Goal: Information Seeking & Learning: Check status

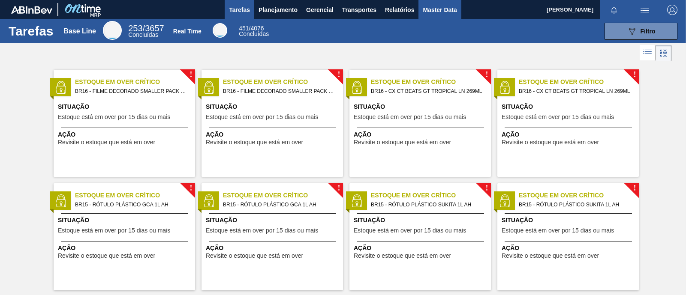
click at [433, 12] on span "Master Data" at bounding box center [440, 10] width 34 height 10
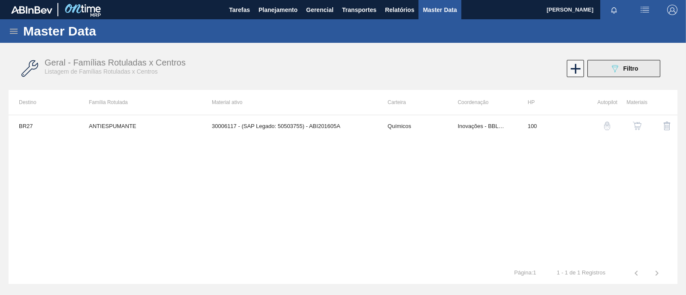
click at [620, 74] on button "089F7B8B-B2A5-4AFE-B5C0-19BA573D28AC Filtro" at bounding box center [623, 68] width 73 height 17
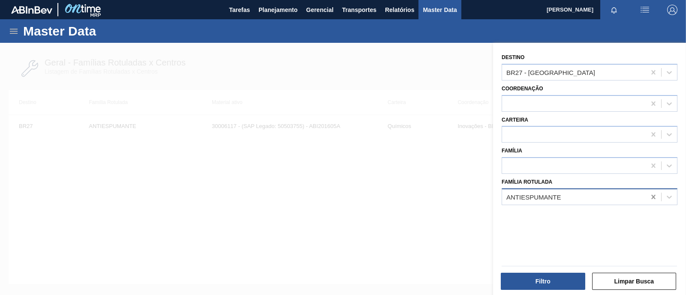
click at [653, 197] on icon at bounding box center [653, 197] width 4 height 4
paste Rotulada "TAMPA CX CT PINK LEMONADE C GAS"
type Rotulada "TAMPA CX CT PINK LEMONADE C GAS"
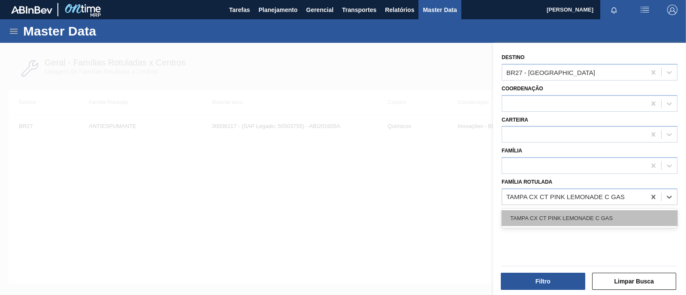
click at [555, 218] on div "TAMPA CX CT PINK LEMONADE C GAS" at bounding box center [590, 219] width 176 height 16
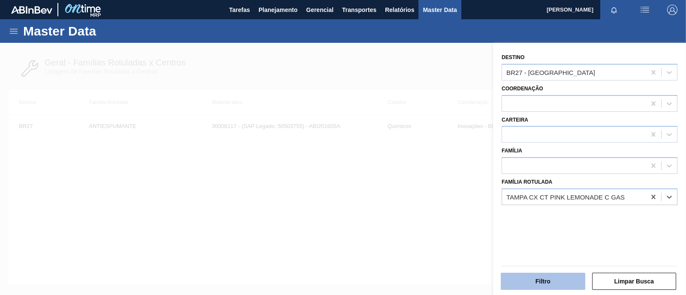
click at [544, 283] on button "Filtro" at bounding box center [543, 281] width 84 height 17
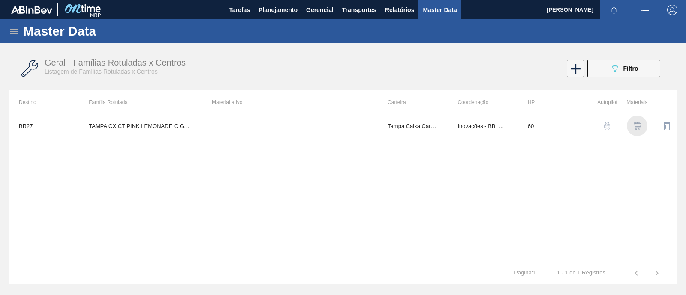
click at [639, 126] on img "button" at bounding box center [637, 126] width 9 height 9
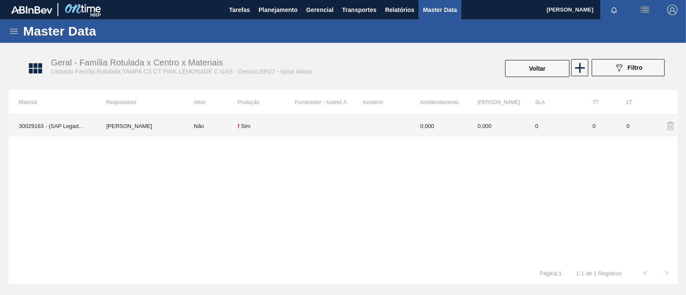
click at [227, 130] on td "Não" at bounding box center [211, 125] width 54 height 21
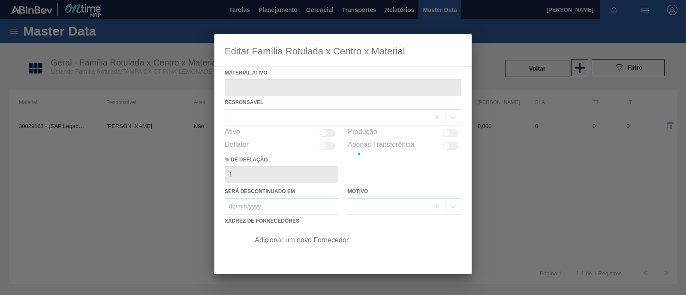
type ativo "30029163 - (SAP Legado: 50815661) - TAMPA CX CT PINK LEMONADE C GAS"
checkbox input "true"
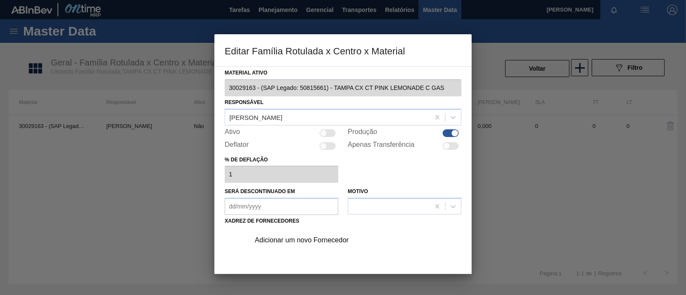
click at [329, 135] on div at bounding box center [327, 134] width 16 height 8
checkbox input "true"
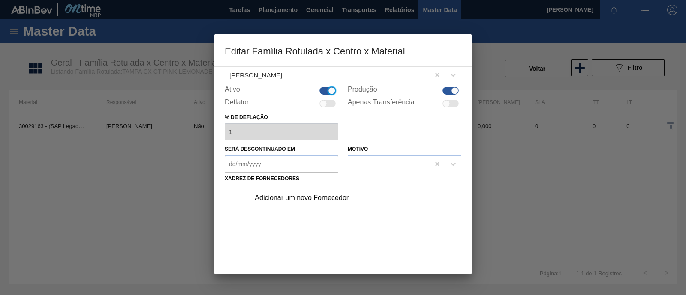
scroll to position [90, 0]
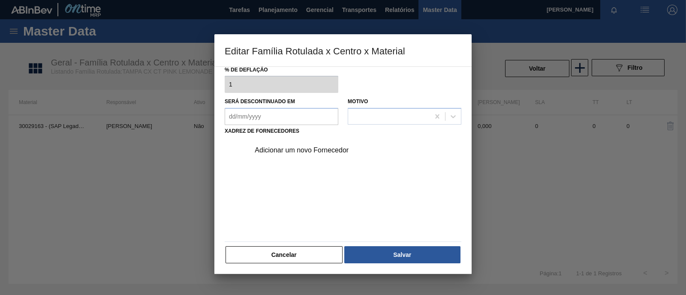
click at [300, 153] on div "Adicionar um novo Fornecedor" at bounding box center [339, 151] width 168 height 8
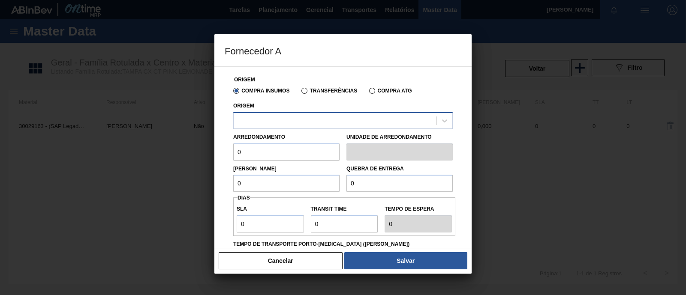
click at [302, 124] on div at bounding box center [335, 120] width 203 height 12
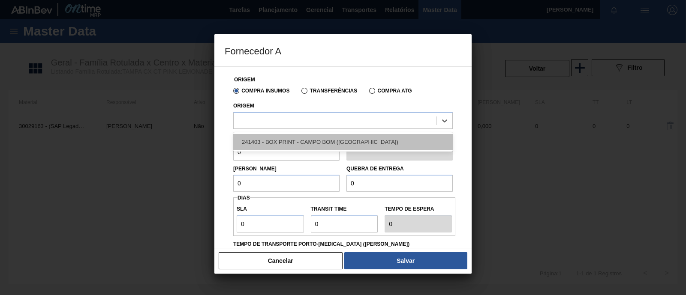
click at [300, 144] on div "241403 - BOX PRINT - CAMPO BOM ([GEOGRAPHIC_DATA])" at bounding box center [343, 142] width 220 height 16
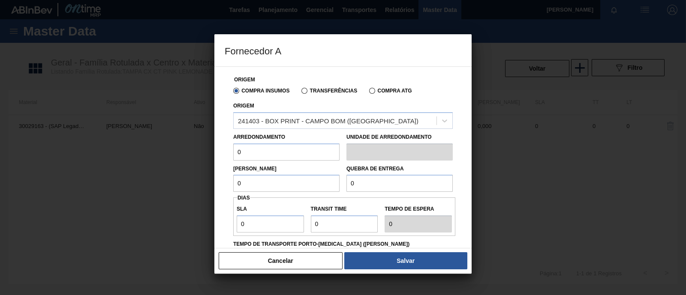
drag, startPoint x: 286, startPoint y: 153, endPoint x: 226, endPoint y: 154, distance: 59.2
click at [226, 154] on div "Origem Compra Insumos Transferências Compra ATG Origem 241403 - BOX PRINT - CAM…" at bounding box center [343, 222] width 237 height 310
type input "1"
drag, startPoint x: 259, startPoint y: 185, endPoint x: 223, endPoint y: 183, distance: 36.9
click at [223, 183] on div "Origem Compra Insumos Transferências Compra ATG Origem 241403 - BOX PRINT - CAM…" at bounding box center [342, 157] width 257 height 182
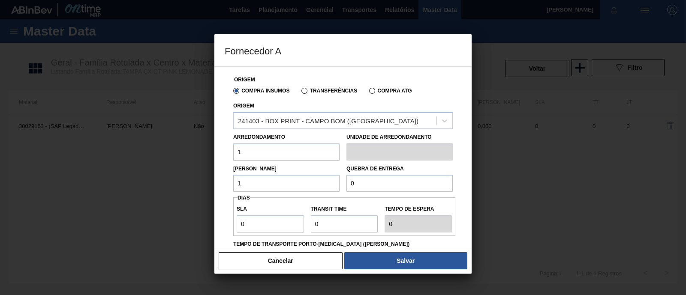
click at [292, 183] on input "1" at bounding box center [286, 183] width 106 height 17
type input "1"
drag, startPoint x: 378, startPoint y: 185, endPoint x: 341, endPoint y: 185, distance: 36.9
click at [341, 185] on div "Lote Mínimo 1 Quebra de entrega 0" at bounding box center [343, 177] width 226 height 32
type input "1"
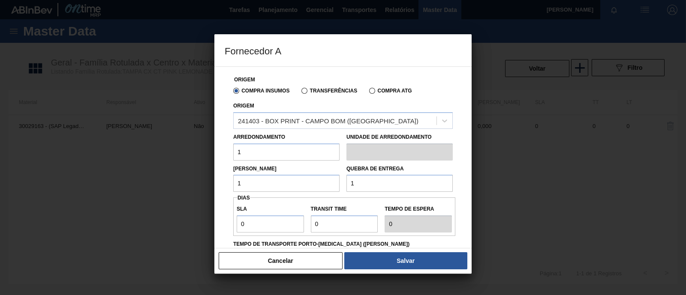
click at [328, 202] on div "SLA 0 Transit Time Tempo de espera 0" at bounding box center [344, 217] width 222 height 32
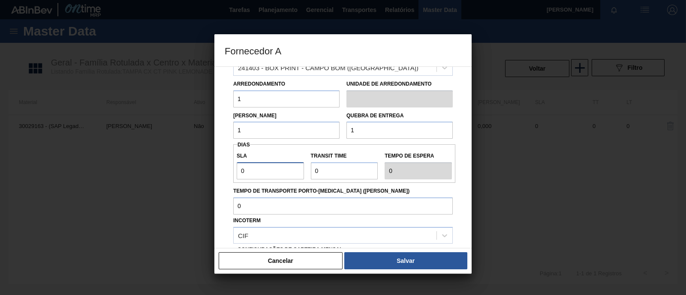
drag, startPoint x: 245, startPoint y: 174, endPoint x: 223, endPoint y: 174, distance: 21.9
click at [223, 174] on div "Origem Compra Insumos Transferências Compra ATG Origem 241403 - BOX PRINT - CAM…" at bounding box center [342, 157] width 257 height 182
type input "2"
type input "20"
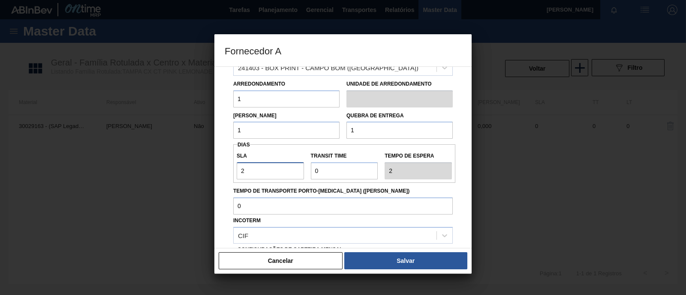
type input "20"
drag, startPoint x: 351, startPoint y: 169, endPoint x: 270, endPoint y: 174, distance: 80.8
click at [270, 174] on div "SLA 20 Transit Time Tempo de espera 20" at bounding box center [344, 164] width 222 height 32
type input "5"
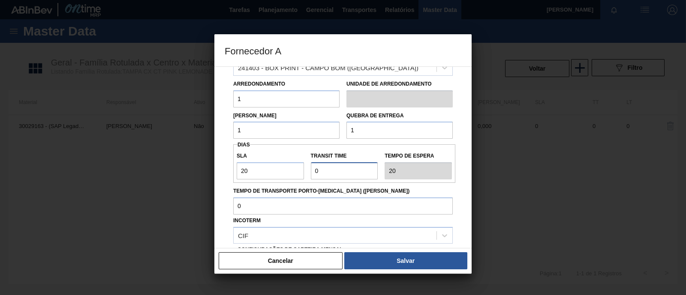
type input "25"
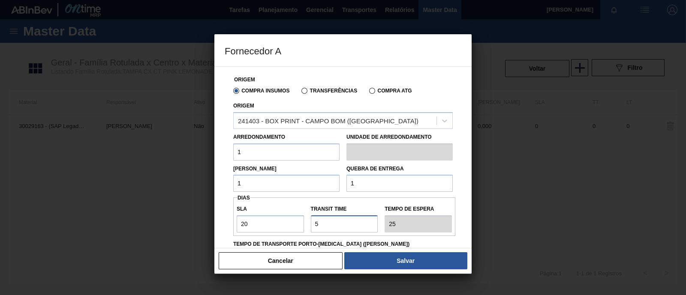
type input "5"
drag, startPoint x: 276, startPoint y: 186, endPoint x: 202, endPoint y: 184, distance: 74.2
click at [202, 184] on div "Fornecedor A Origem Compra Insumos Transferências Compra ATG Origem 241403 - BO…" at bounding box center [343, 147] width 686 height 295
click at [336, 170] on div "Lote Mínimo 1.000" at bounding box center [286, 178] width 106 height 30
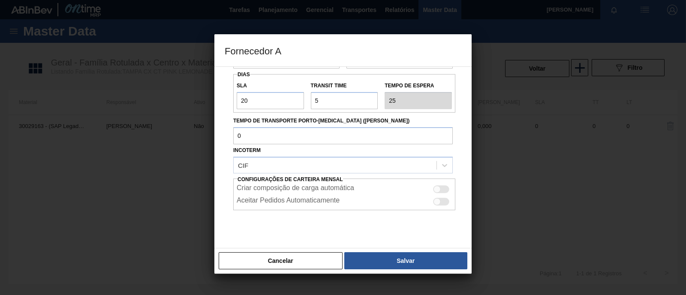
scroll to position [139, 0]
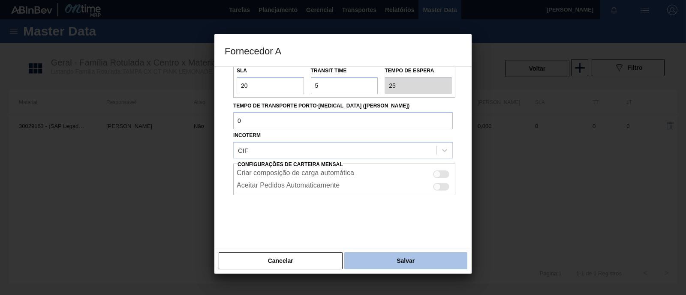
click at [393, 258] on button "Salvar" at bounding box center [405, 261] width 123 height 17
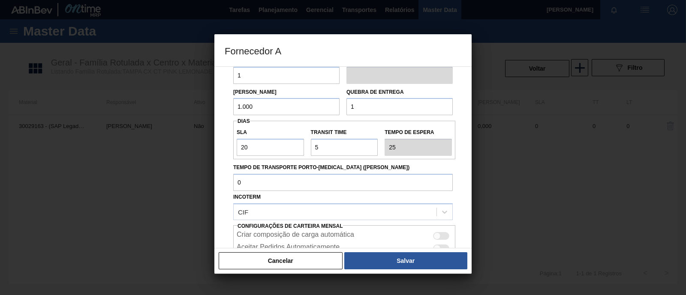
scroll to position [53, 0]
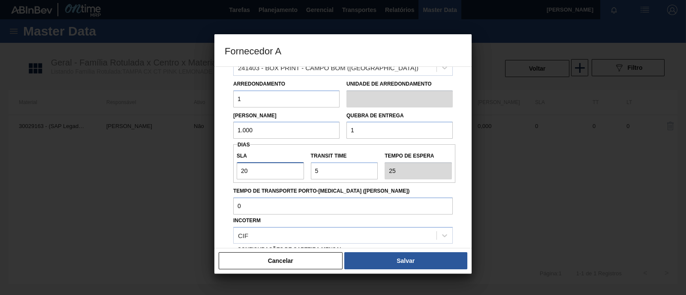
drag, startPoint x: 263, startPoint y: 171, endPoint x: 228, endPoint y: 172, distance: 35.6
click at [228, 172] on div "Origem Compra Insumos Transferências Compra ATG Origem 241403 - BOX PRINT - CAM…" at bounding box center [343, 169] width 237 height 310
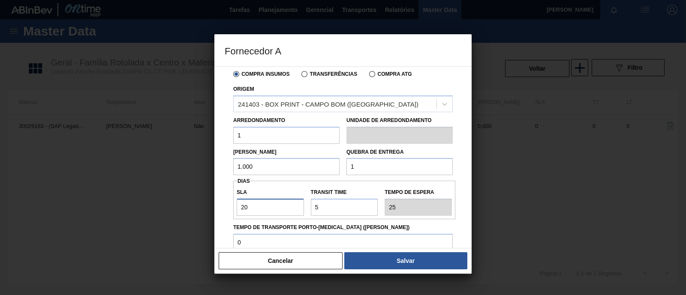
scroll to position [0, 0]
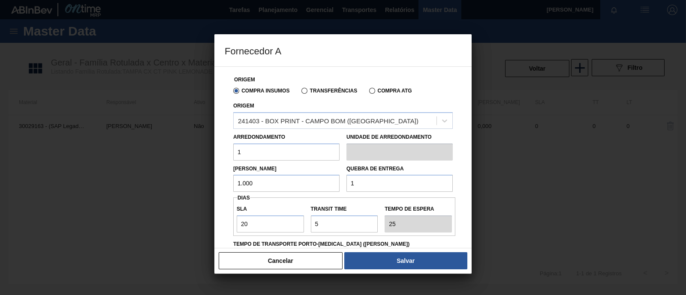
drag, startPoint x: 269, startPoint y: 183, endPoint x: 221, endPoint y: 183, distance: 48.0
click at [221, 183] on div "Origem Compra Insumos Transferências Compra ATG Origem 241403 - BOX PRINT - CAM…" at bounding box center [342, 157] width 257 height 182
type input "1"
click at [349, 198] on div "SLA 20 Transit Time Tempo de espera 25" at bounding box center [344, 217] width 222 height 39
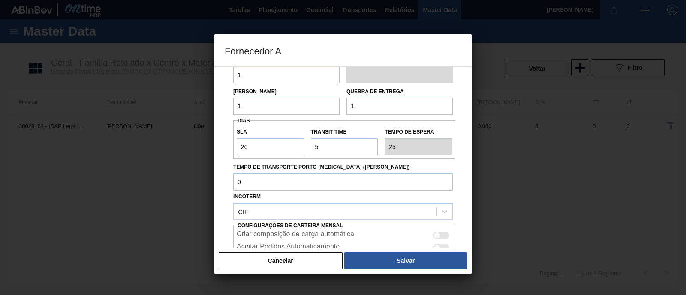
scroll to position [53, 0]
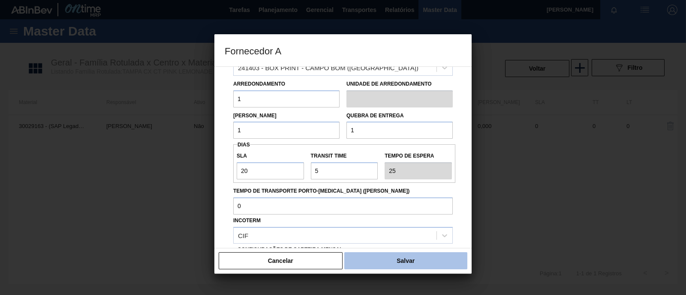
click at [404, 259] on button "Salvar" at bounding box center [405, 261] width 123 height 17
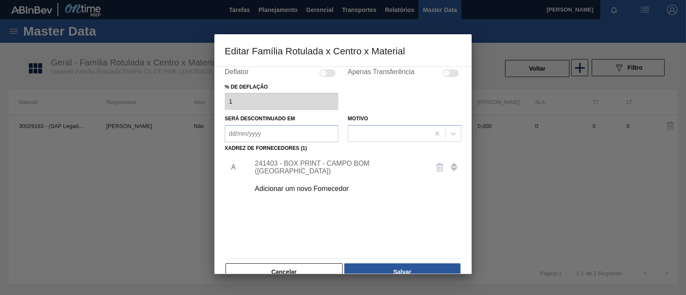
scroll to position [90, 0]
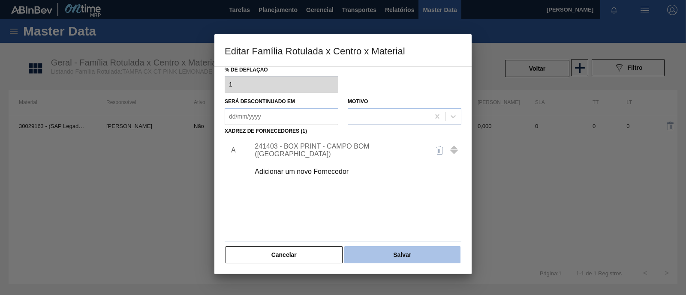
click at [403, 256] on button "Salvar" at bounding box center [402, 255] width 116 height 17
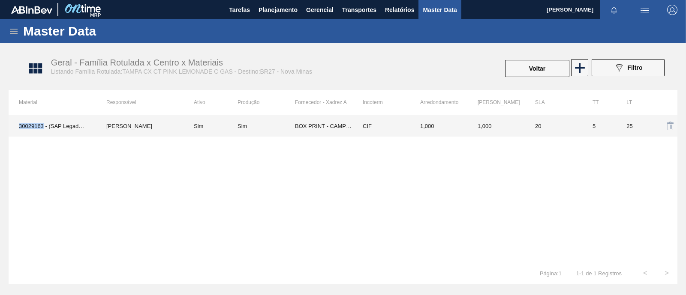
drag, startPoint x: 28, startPoint y: 130, endPoint x: 43, endPoint y: 130, distance: 15.0
click at [43, 130] on td "30029163 - (SAP Legado: 50815661) - TAMPA CX CT PINK LEMONADE C GAS" at bounding box center [52, 125] width 87 height 21
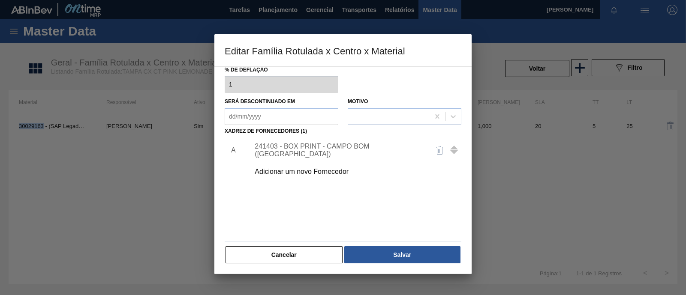
click at [298, 254] on button "Cancelar" at bounding box center [284, 255] width 117 height 17
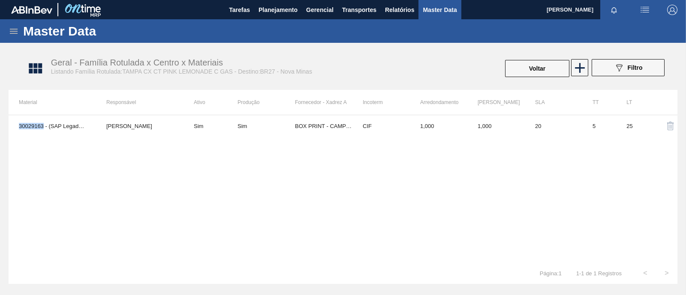
copy td "30029163"
click at [283, 12] on span "Planejamento" at bounding box center [278, 10] width 39 height 10
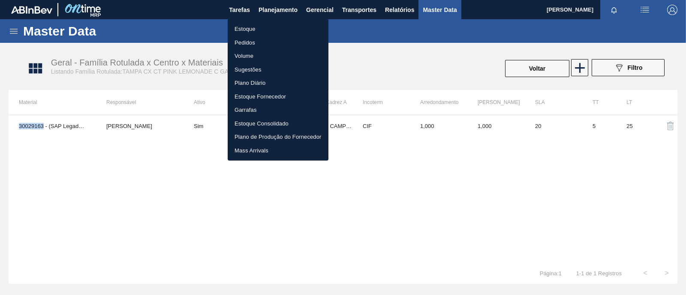
click at [270, 33] on li "Estoque" at bounding box center [278, 29] width 101 height 14
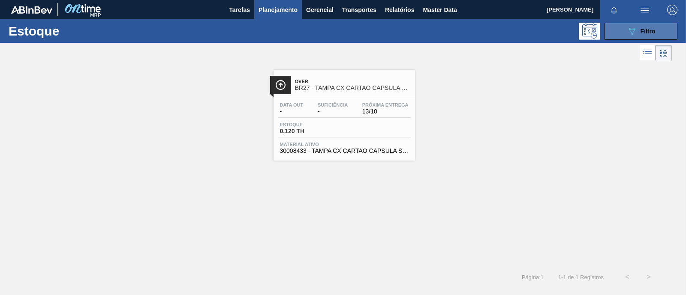
click at [646, 29] on span "Filtro" at bounding box center [648, 31] width 15 height 7
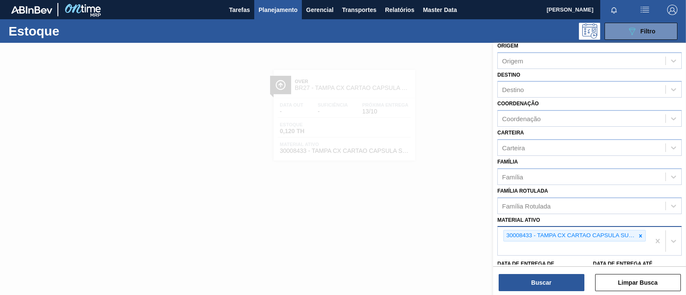
scroll to position [53, 0]
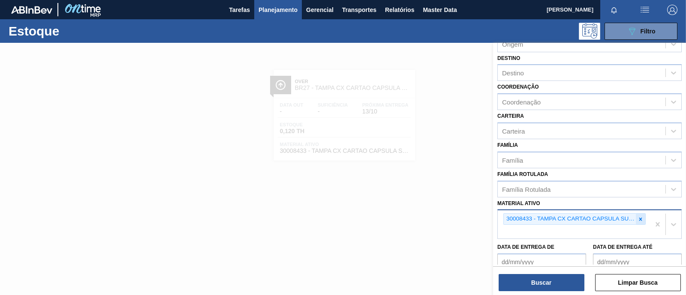
click at [642, 219] on icon at bounding box center [641, 220] width 6 height 6
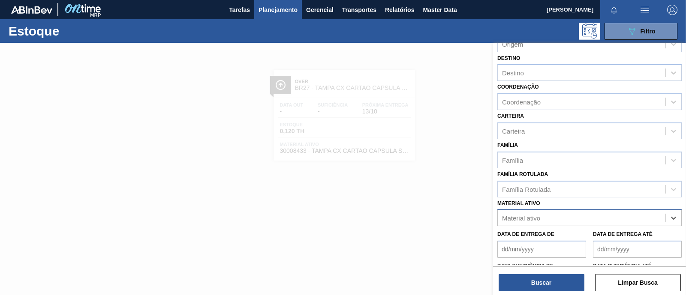
click at [551, 219] on div "Material ativo" at bounding box center [582, 218] width 168 height 12
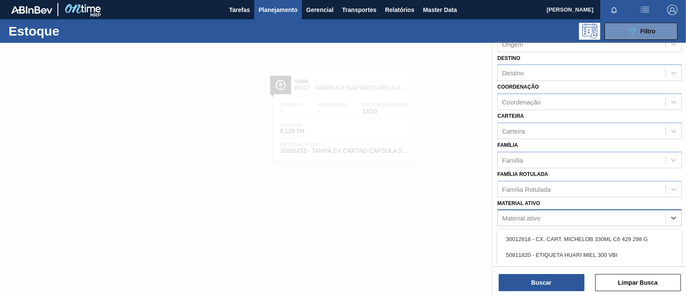
paste ativo "30029163"
type ativo "30029163"
click at [548, 232] on div "30029163 - TAMPA CX CT PINK LEMONADE C GAS" at bounding box center [589, 240] width 184 height 16
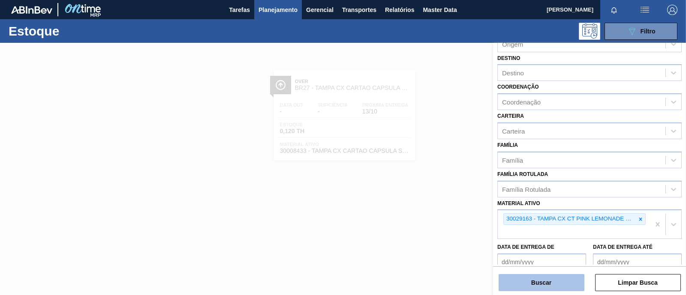
click at [539, 279] on button "Buscar" at bounding box center [542, 282] width 86 height 17
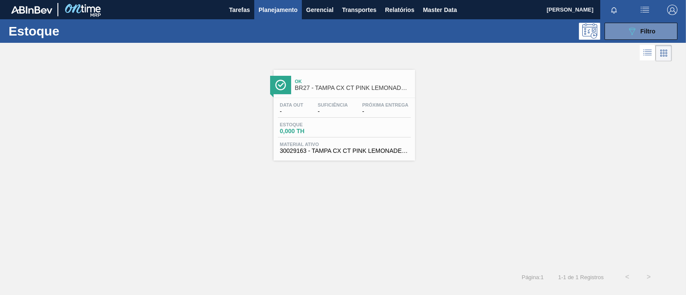
click at [364, 111] on span "-" at bounding box center [385, 111] width 46 height 6
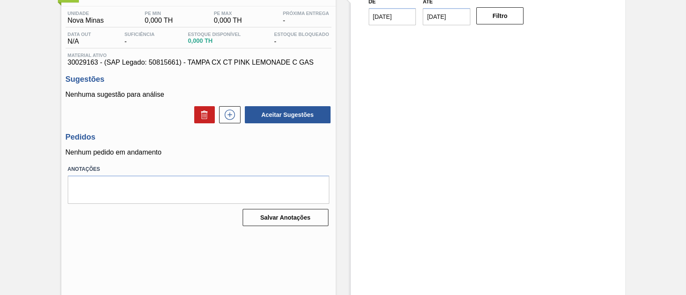
scroll to position [73, 0]
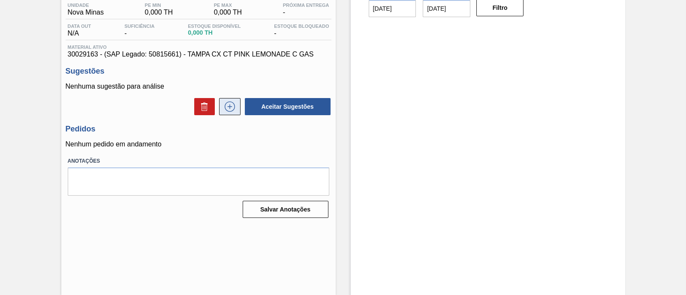
click at [231, 107] on icon at bounding box center [230, 107] width 14 height 10
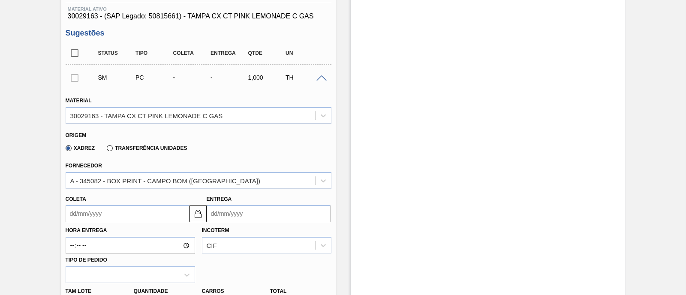
scroll to position [126, 0]
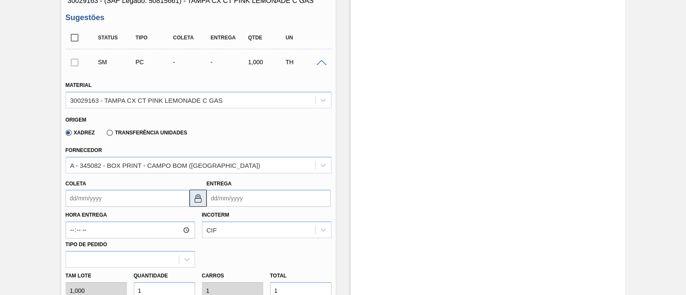
click at [199, 196] on img at bounding box center [198, 198] width 10 height 10
click at [152, 205] on input "Coleta" at bounding box center [128, 198] width 124 height 17
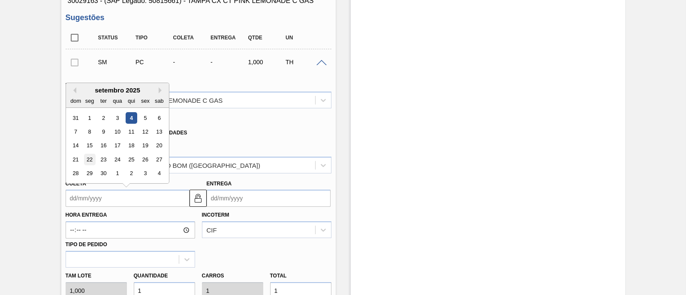
click at [89, 164] on div "22" at bounding box center [90, 160] width 12 height 12
type input "[DATE]"
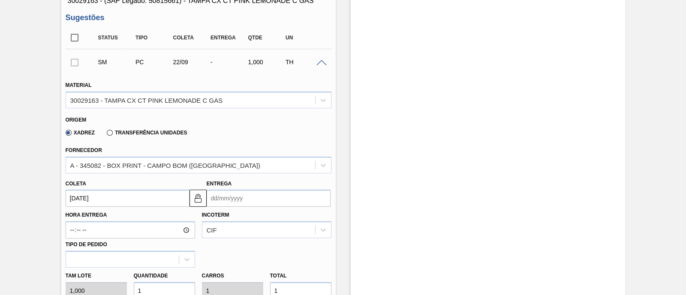
click at [260, 200] on input "Entrega" at bounding box center [269, 198] width 124 height 17
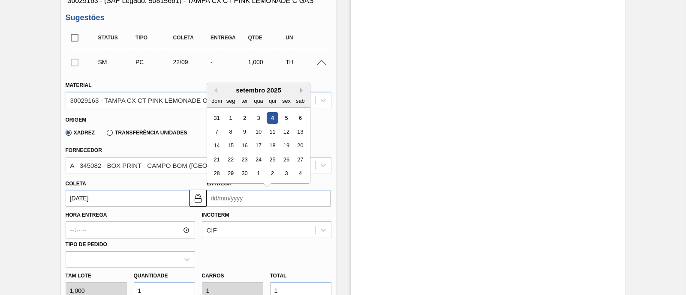
click at [300, 93] on button "Next Month" at bounding box center [303, 90] width 6 height 6
click at [286, 120] on div "3" at bounding box center [286, 118] width 12 height 12
type input "[DATE]"
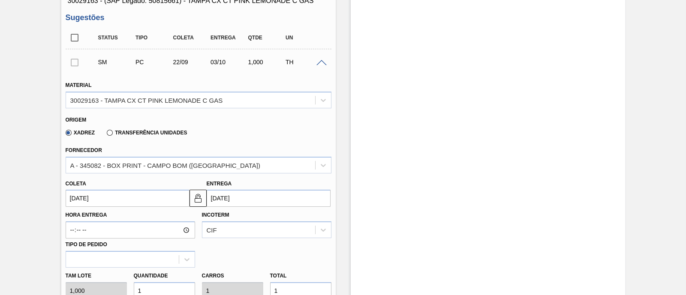
click at [168, 200] on input "[DATE]" at bounding box center [128, 198] width 124 height 17
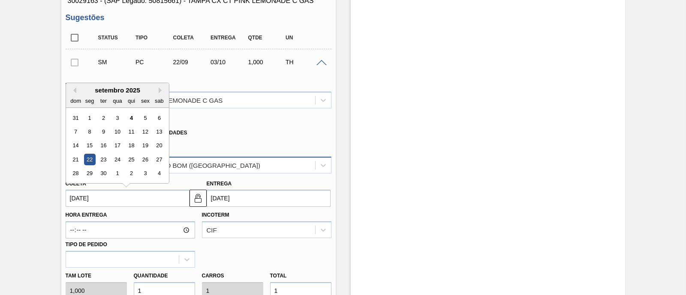
click at [103, 173] on div "30" at bounding box center [103, 174] width 12 height 12
type input "[DATE]"
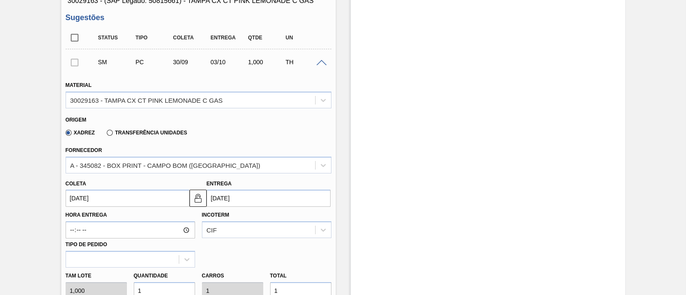
click at [175, 181] on div "[PERSON_NAME] [DATE]" at bounding box center [128, 193] width 124 height 30
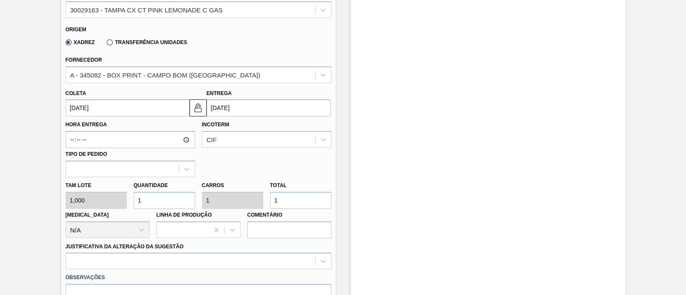
scroll to position [234, 0]
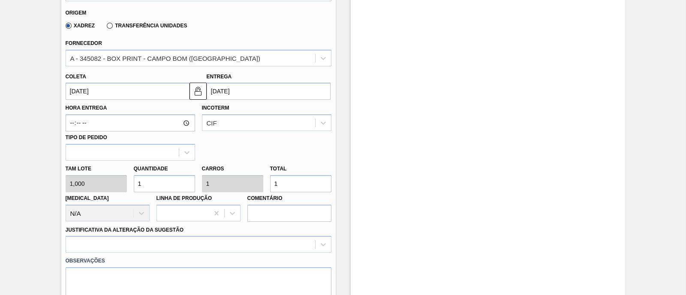
click at [116, 183] on div "[PERSON_NAME] 1,000 Quantidade 1 Carros 1 Total 1 [MEDICAL_DATA] N/A Linha de P…" at bounding box center [198, 191] width 273 height 61
type input "7"
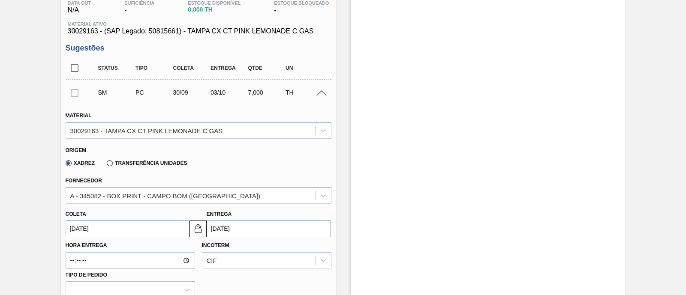
scroll to position [73, 0]
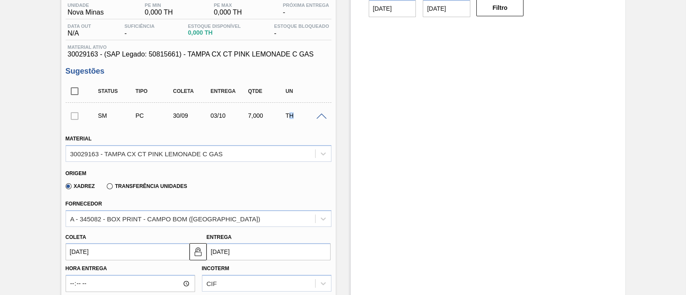
click at [292, 119] on div "TH" at bounding box center [303, 115] width 41 height 7
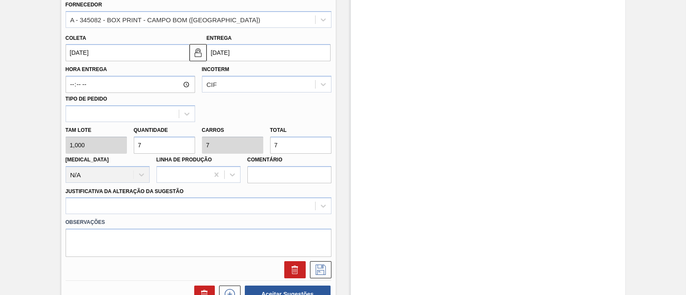
scroll to position [287, 0]
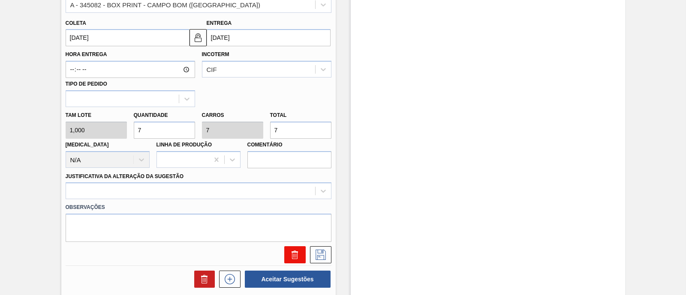
click at [293, 256] on icon at bounding box center [293, 256] width 0 height 4
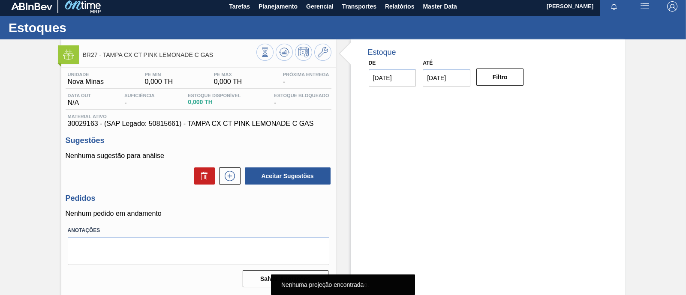
scroll to position [0, 0]
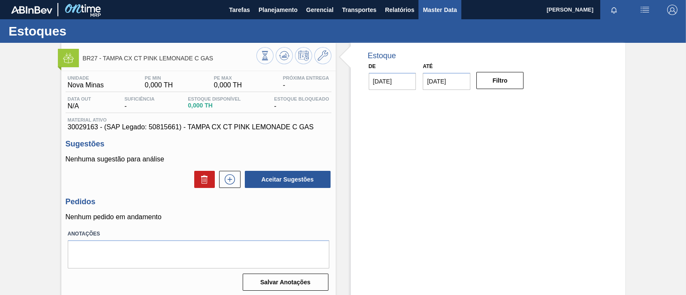
click at [431, 3] on button "Master Data" at bounding box center [440, 9] width 42 height 19
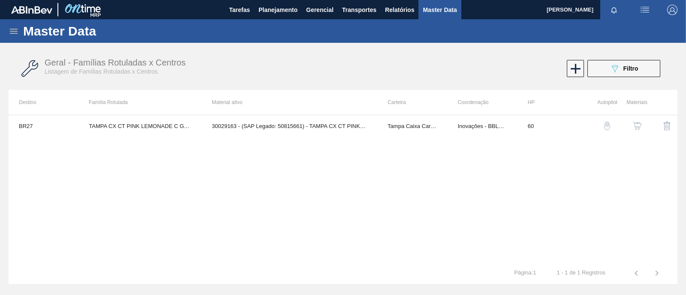
click at [635, 129] on img "button" at bounding box center [637, 126] width 9 height 9
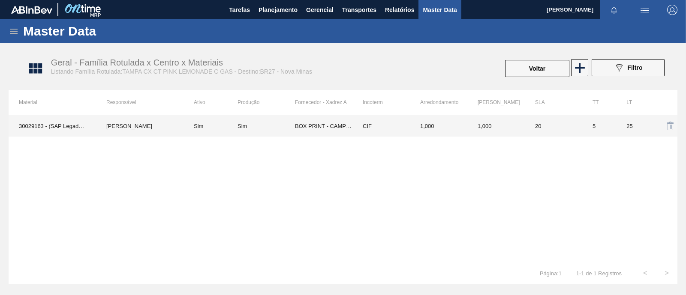
click at [331, 124] on td "BOX PRINT - CAMPO BOM ([GEOGRAPHIC_DATA])" at bounding box center [323, 125] width 57 height 21
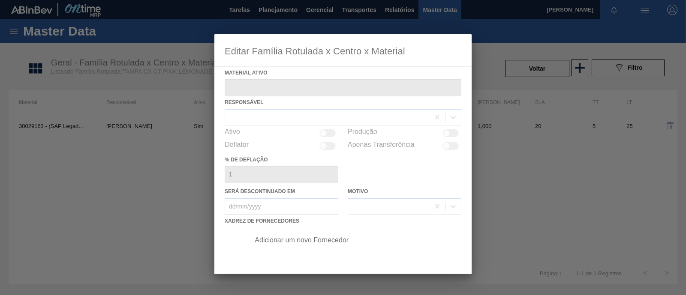
type ativo "30029163 - (SAP Legado: 50815661) - TAMPA CX CT PINK LEMONADE C GAS"
checkbox input "true"
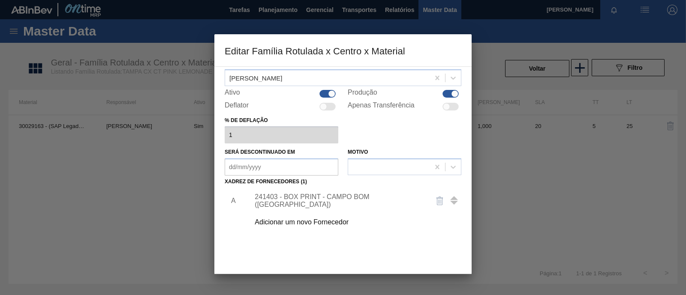
scroll to position [90, 0]
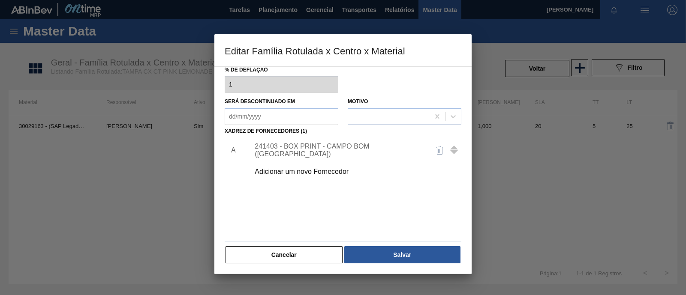
click at [325, 152] on div "241403 - BOX PRINT - CAMPO BOM ([GEOGRAPHIC_DATA])" at bounding box center [339, 150] width 168 height 15
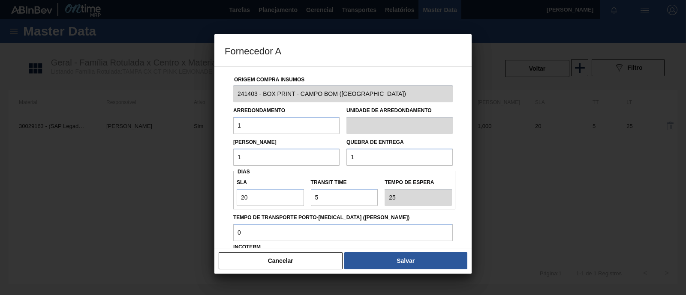
drag, startPoint x: 373, startPoint y: 158, endPoint x: 322, endPoint y: 155, distance: 51.5
click at [322, 155] on div "Lote Mínimo 1 Quebra de entrega 1" at bounding box center [343, 150] width 226 height 32
type input "1.000"
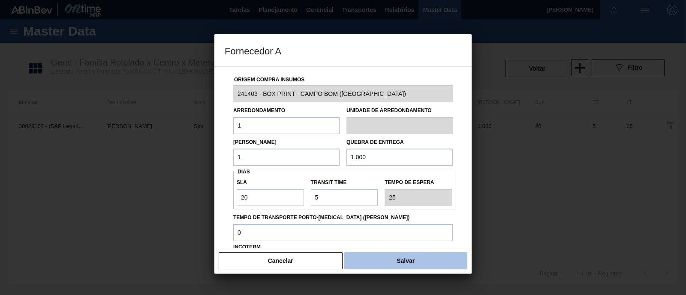
click at [412, 262] on button "Salvar" at bounding box center [405, 261] width 123 height 17
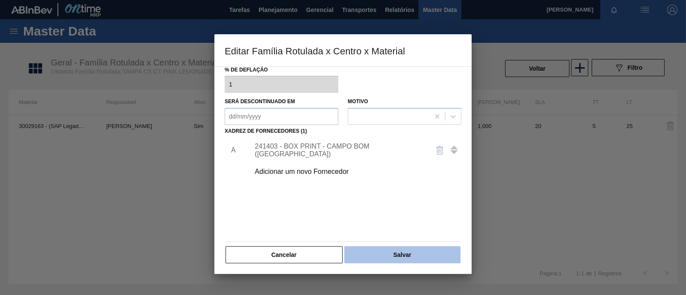
click at [407, 257] on button "Salvar" at bounding box center [402, 255] width 116 height 17
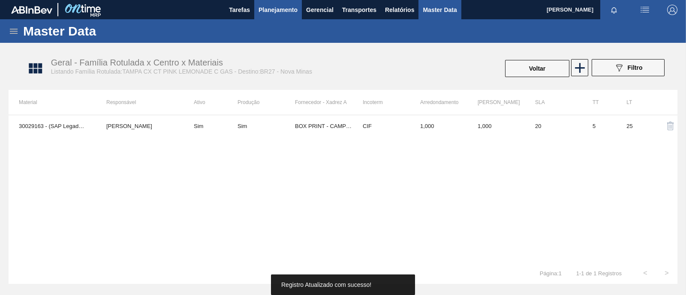
click at [286, 9] on span "Planejamento" at bounding box center [278, 10] width 39 height 10
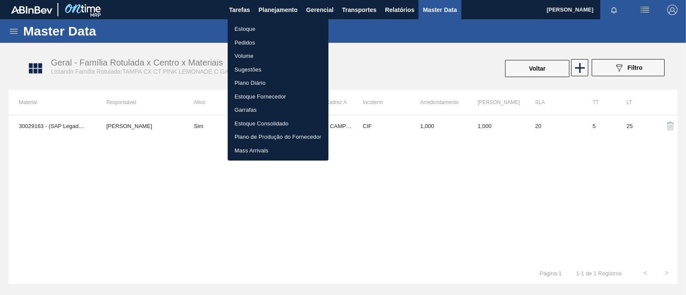
click at [257, 28] on li "Estoque" at bounding box center [278, 29] width 101 height 14
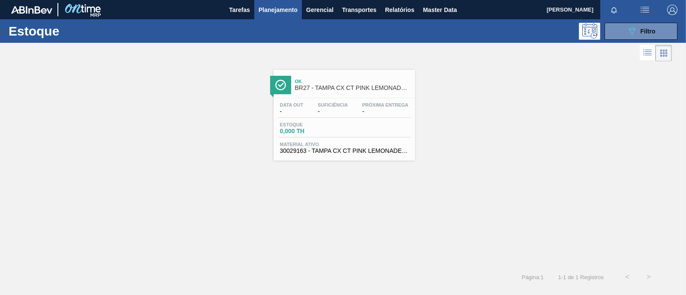
click at [325, 139] on div "Data out - Suficiência - Próxima Entrega - Estoque 0,000 TH Material ativo 3002…" at bounding box center [345, 127] width 142 height 58
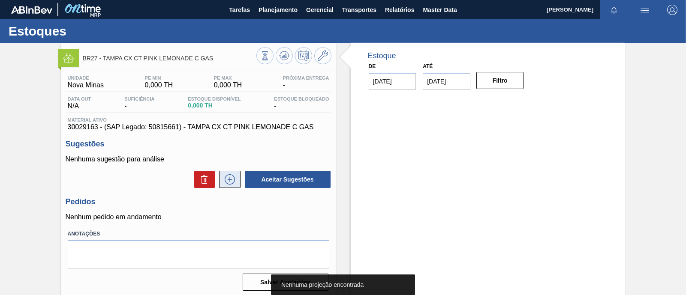
click at [225, 184] on icon at bounding box center [230, 180] width 10 height 10
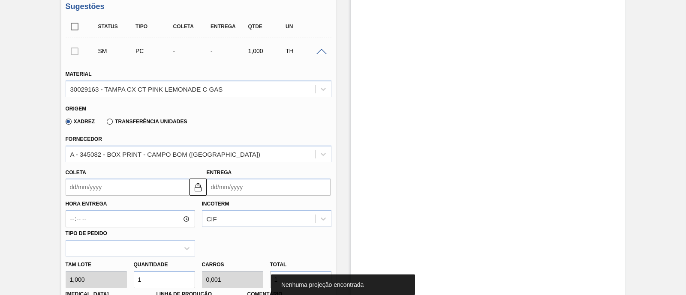
scroll to position [161, 0]
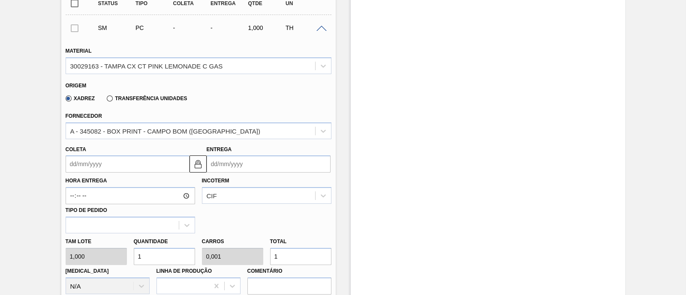
click at [175, 164] on input "Coleta" at bounding box center [128, 164] width 124 height 17
click at [195, 165] on img at bounding box center [198, 164] width 10 height 10
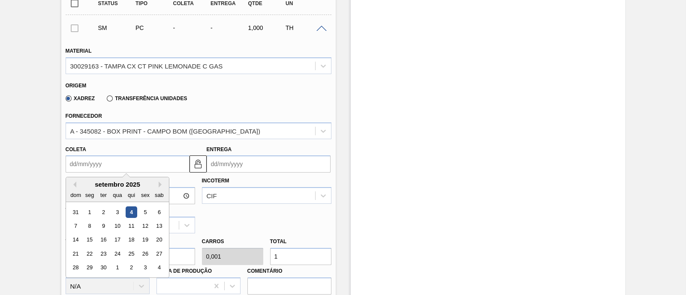
click at [168, 167] on input "Coleta" at bounding box center [128, 164] width 124 height 17
click at [101, 268] on div "30" at bounding box center [103, 268] width 12 height 12
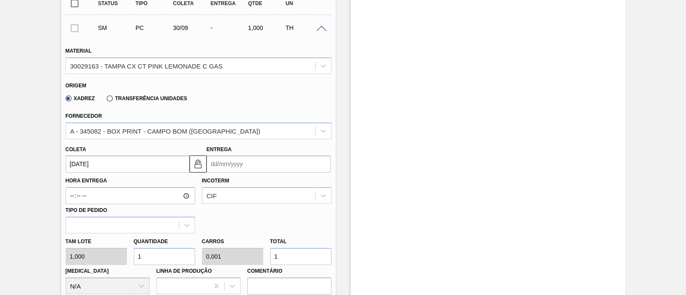
type input "[DATE]"
click at [269, 165] on input "Entrega" at bounding box center [269, 164] width 124 height 17
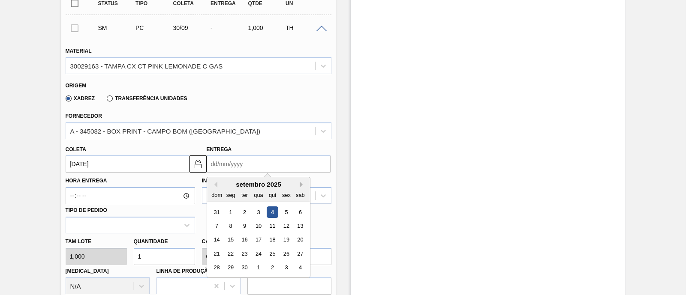
click at [302, 187] on button "Next Month" at bounding box center [303, 185] width 6 height 6
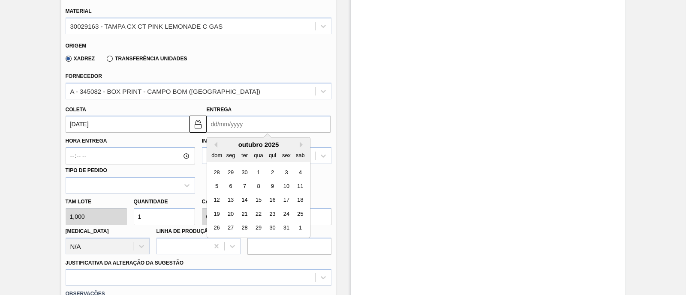
scroll to position [268, 0]
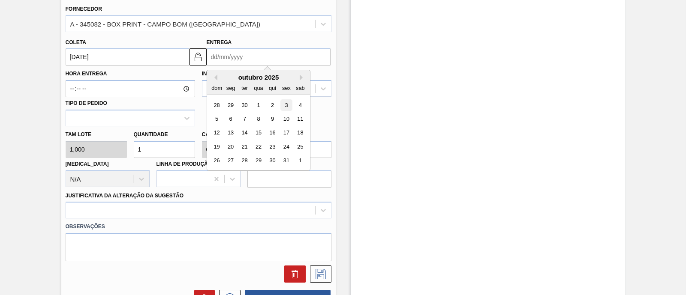
click at [286, 110] on div "3" at bounding box center [286, 105] width 12 height 12
type input "[DATE]"
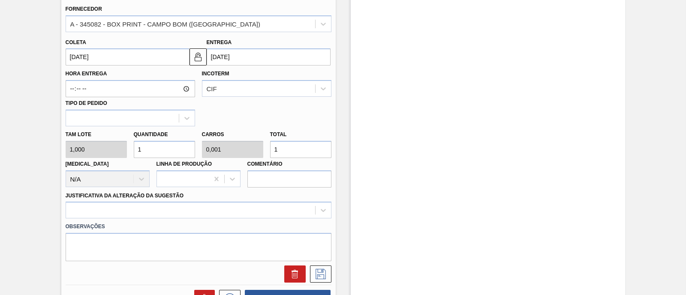
click at [116, 148] on div "[PERSON_NAME] 1,000 Quantidade 1 Carros 0,001 Total 1 [MEDICAL_DATA] N/A Linha …" at bounding box center [198, 156] width 273 height 61
type input "7"
type input "0,007"
type input "7"
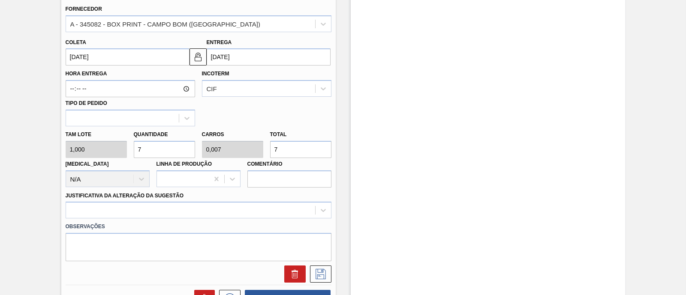
click at [240, 127] on div "[PERSON_NAME] 1,000 Quantidade 7 Carros 0,007 Total 7 [MEDICAL_DATA] N/A Linha …" at bounding box center [198, 156] width 273 height 61
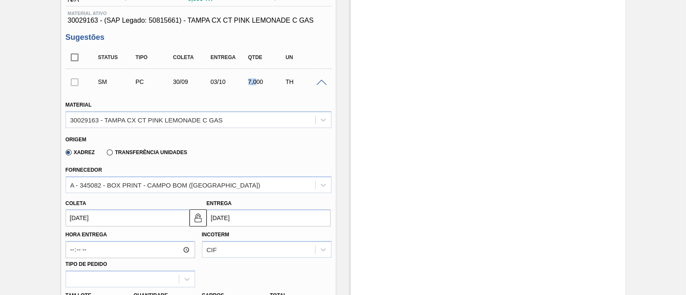
drag, startPoint x: 249, startPoint y: 80, endPoint x: 254, endPoint y: 80, distance: 5.6
click at [254, 80] on div "7,000" at bounding box center [266, 81] width 41 height 7
drag, startPoint x: 285, startPoint y: 82, endPoint x: 293, endPoint y: 82, distance: 7.7
click at [293, 82] on div "TH" at bounding box center [303, 81] width 41 height 7
click at [295, 97] on div "Material 30029163 - TAMPA CX CT PINK LEMONADE C GAS Origem Xadrez Transferência…" at bounding box center [199, 269] width 266 height 352
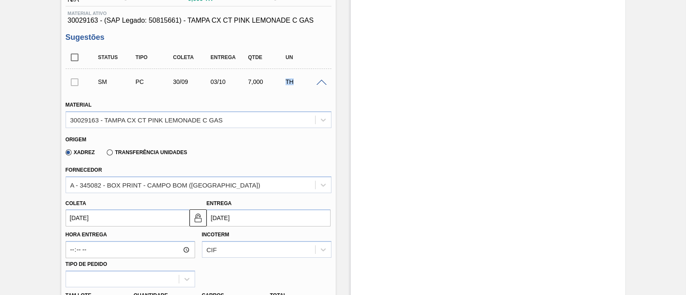
drag, startPoint x: 284, startPoint y: 81, endPoint x: 293, endPoint y: 81, distance: 8.6
click at [293, 81] on div "TH" at bounding box center [303, 81] width 41 height 7
click at [280, 106] on div "Material 30029163 - TAMPA CX CT PINK LEMONADE C GAS" at bounding box center [199, 113] width 266 height 29
click at [263, 82] on div "7,000" at bounding box center [266, 81] width 41 height 7
drag, startPoint x: 287, startPoint y: 84, endPoint x: 298, endPoint y: 84, distance: 11.2
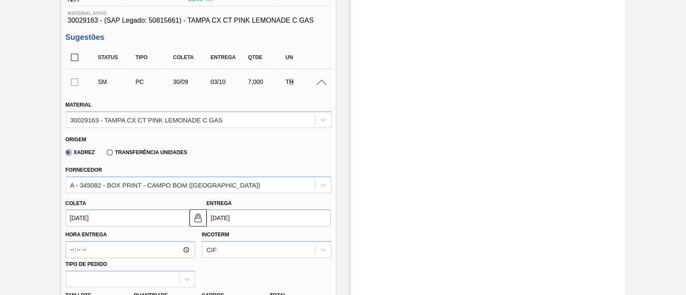
click at [298, 84] on div "TH" at bounding box center [303, 81] width 41 height 7
click at [290, 101] on div "Material 30029163 - TAMPA CX CT PINK LEMONADE C GAS" at bounding box center [199, 113] width 266 height 29
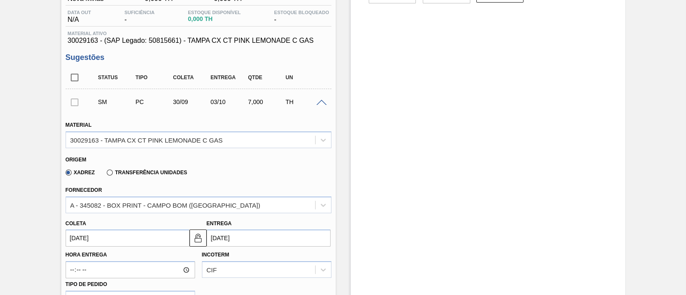
scroll to position [0, 0]
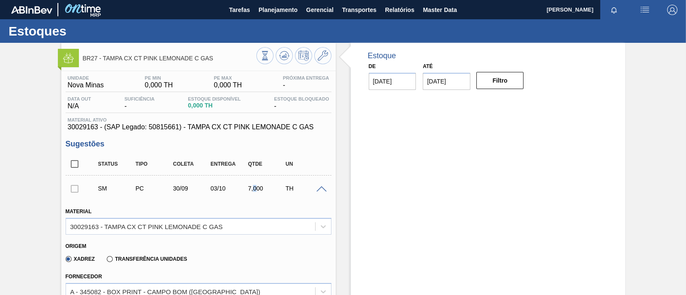
click at [255, 189] on div "7,000" at bounding box center [266, 188] width 41 height 7
click at [294, 199] on div "SM PC 30/09 03/10 7,000 TH" at bounding box center [199, 188] width 266 height 21
click at [253, 190] on div "7,000" at bounding box center [266, 188] width 41 height 7
drag, startPoint x: 283, startPoint y: 190, endPoint x: 293, endPoint y: 190, distance: 9.4
click at [293, 190] on div "TH" at bounding box center [303, 188] width 41 height 7
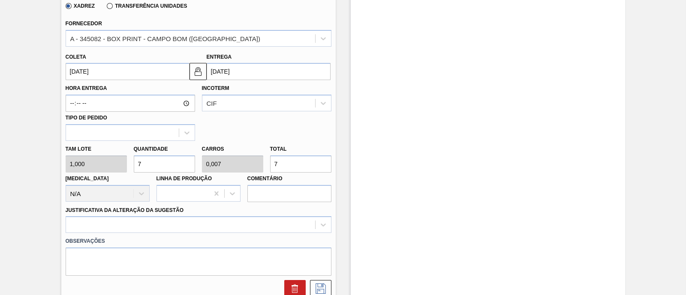
scroll to position [268, 0]
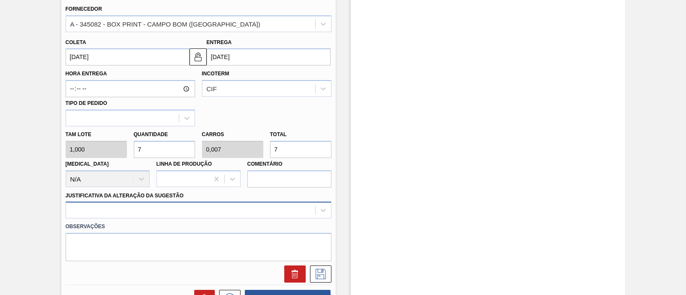
click at [160, 210] on div at bounding box center [199, 210] width 266 height 17
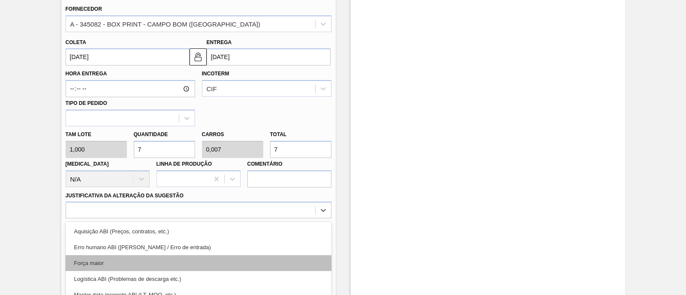
scroll to position [327, 0]
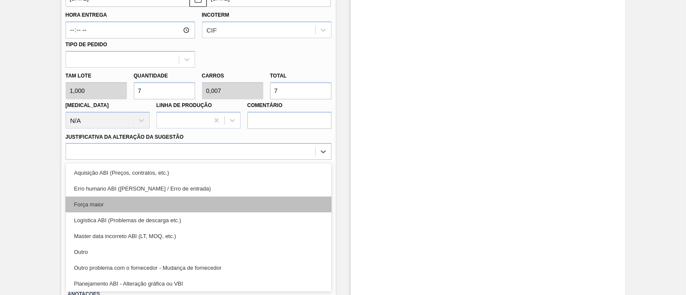
click at [128, 211] on div "Força maior" at bounding box center [199, 205] width 266 height 16
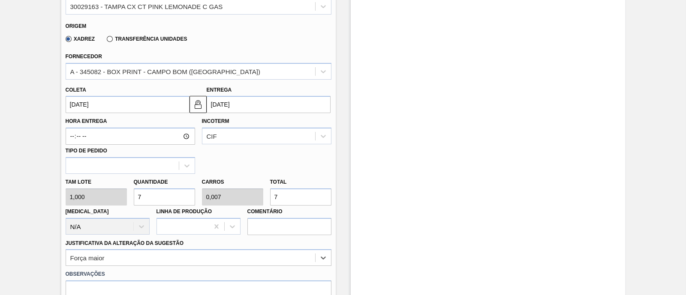
scroll to position [273, 0]
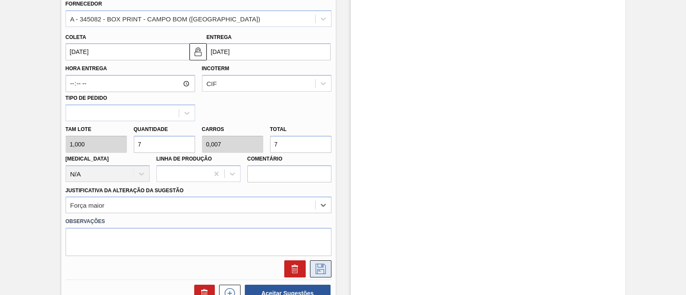
click at [325, 272] on icon at bounding box center [321, 269] width 10 height 10
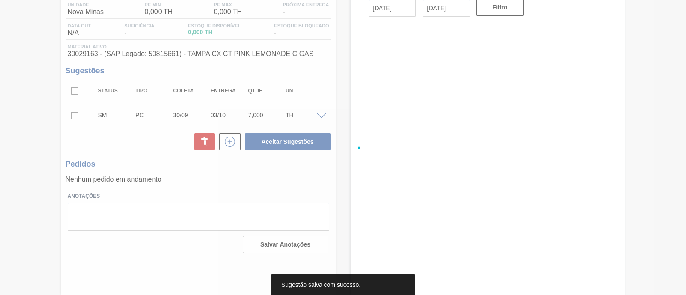
scroll to position [73, 0]
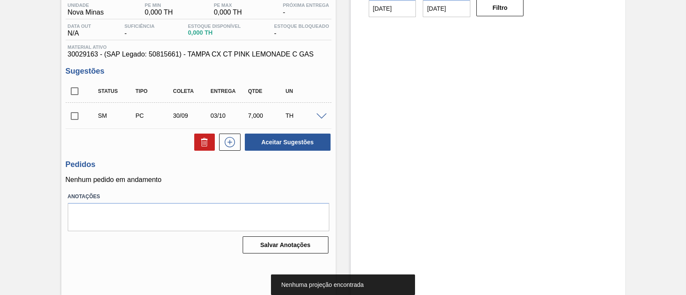
click at [74, 120] on input "checkbox" at bounding box center [75, 116] width 18 height 18
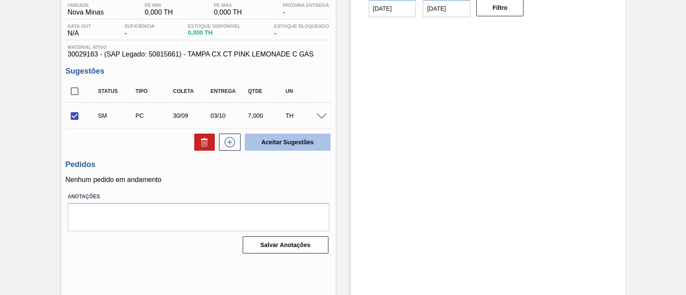
click at [301, 137] on button "Aceitar Sugestões" at bounding box center [288, 142] width 86 height 17
checkbox input "false"
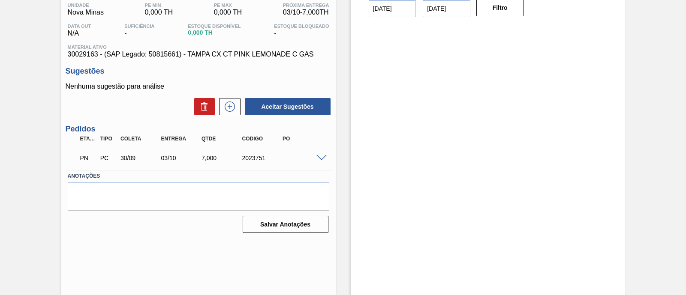
click at [256, 158] on div "2023751" at bounding box center [262, 158] width 45 height 7
copy div "2023751"
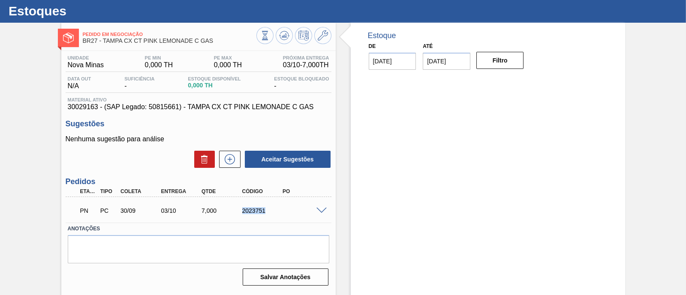
scroll to position [0, 0]
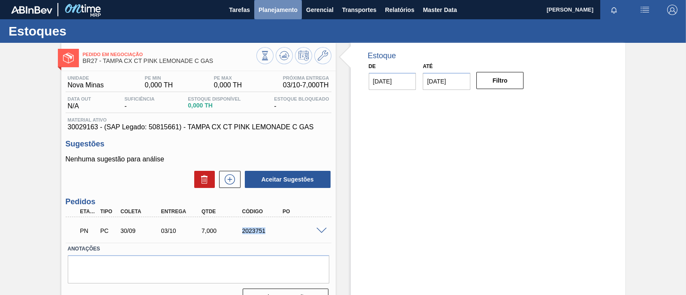
click at [273, 16] on button "Planejamento" at bounding box center [278, 9] width 48 height 19
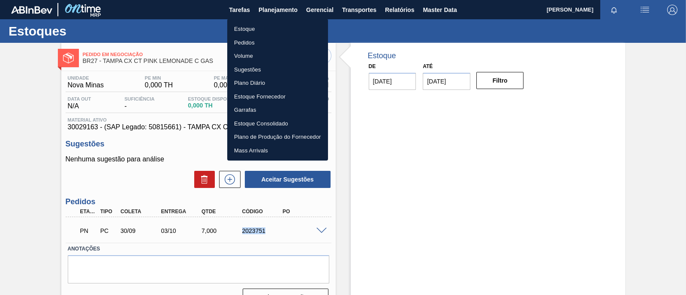
click at [264, 29] on li "Estoque" at bounding box center [277, 29] width 101 height 14
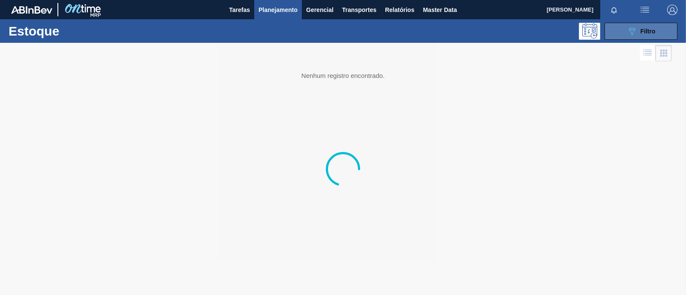
click at [636, 30] on icon "089F7B8B-B2A5-4AFE-B5C0-19BA573D28AC" at bounding box center [632, 31] width 10 height 10
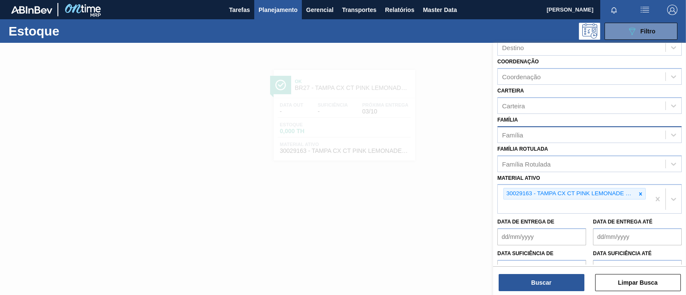
scroll to position [107, 0]
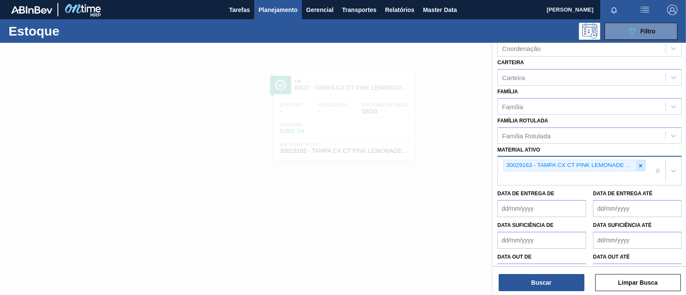
click at [639, 164] on icon at bounding box center [640, 165] width 3 height 3
click at [638, 163] on icon at bounding box center [641, 166] width 6 height 6
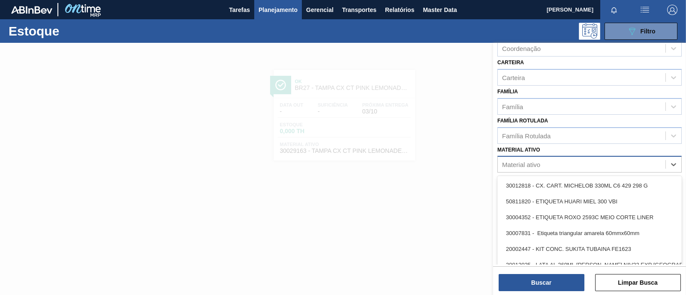
click at [535, 161] on div "Material ativo" at bounding box center [521, 164] width 38 height 7
paste ativo "30008433"
type ativo "30008433"
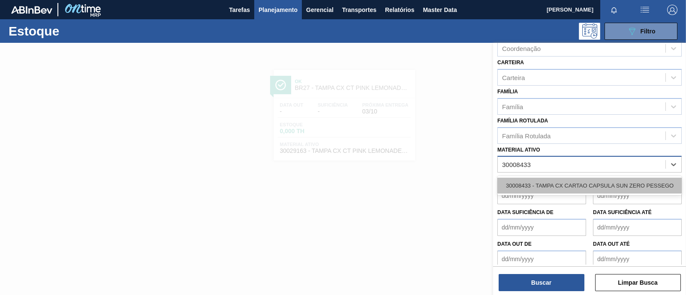
click at [542, 179] on div "30008433 - TAMPA CX CARTAO CAPSULA SUN ZERO PESSEGO" at bounding box center [589, 186] width 184 height 16
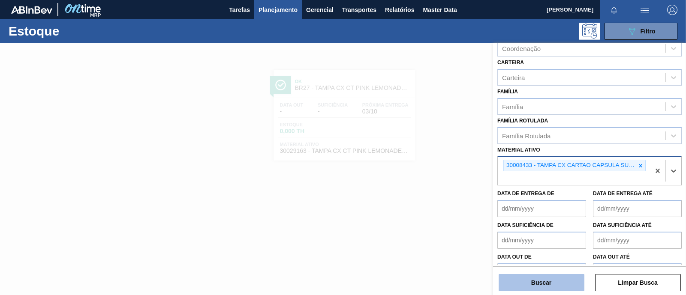
click at [549, 288] on button "Buscar" at bounding box center [542, 282] width 86 height 17
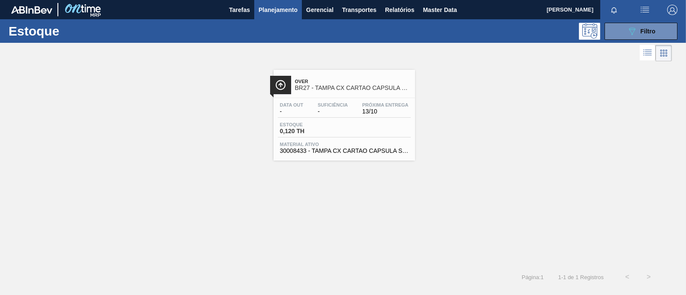
click at [333, 112] on span "-" at bounding box center [333, 111] width 30 height 6
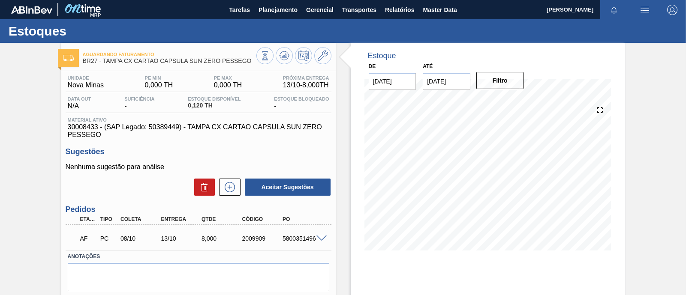
click at [298, 241] on div "5800351496" at bounding box center [302, 238] width 45 height 7
copy div "5800351496"
click at [273, 9] on span "Planejamento" at bounding box center [278, 10] width 39 height 10
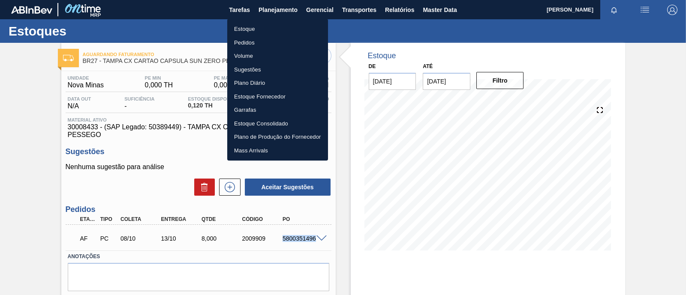
click at [272, 33] on li "Estoque" at bounding box center [277, 29] width 101 height 14
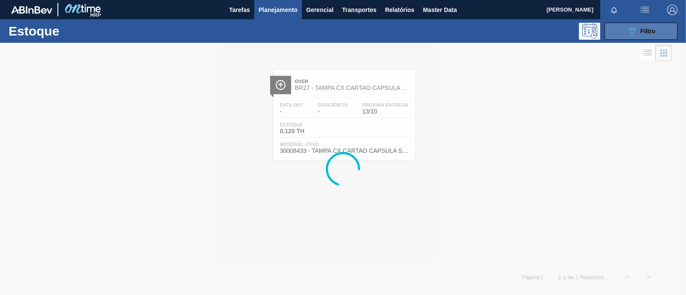
click at [648, 28] on span "Filtro" at bounding box center [648, 31] width 15 height 7
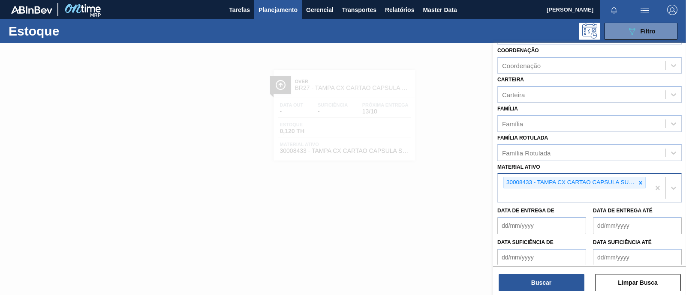
scroll to position [107, 0]
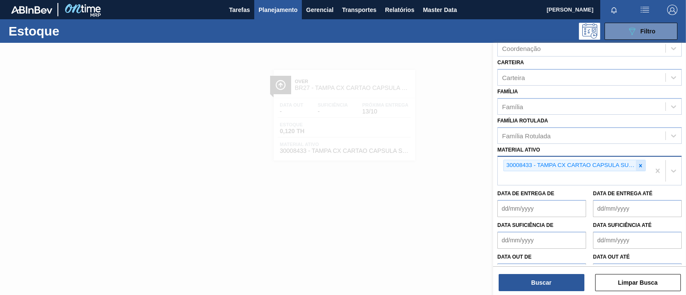
click at [641, 164] on icon at bounding box center [640, 165] width 3 height 3
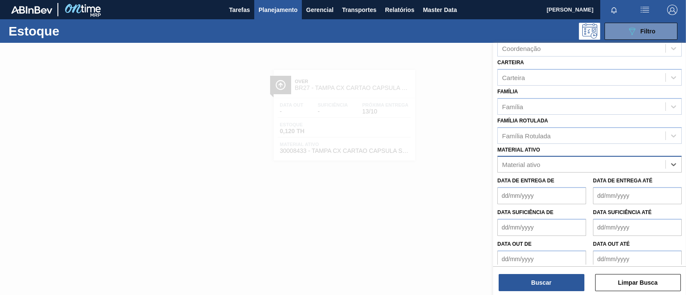
paste ativo "30009210"
type ativo "30009210"
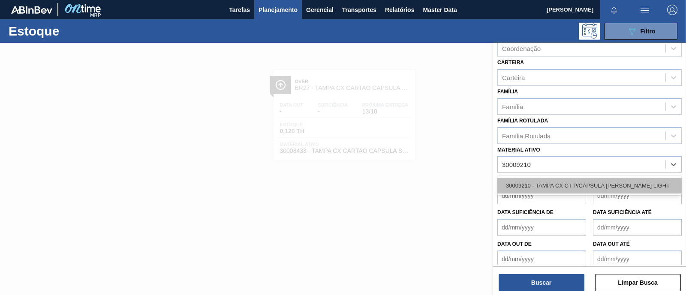
click at [562, 187] on div "30009210 - TAMPA CX CT P/CAPSULA [PERSON_NAME] LIGHT" at bounding box center [589, 186] width 184 height 16
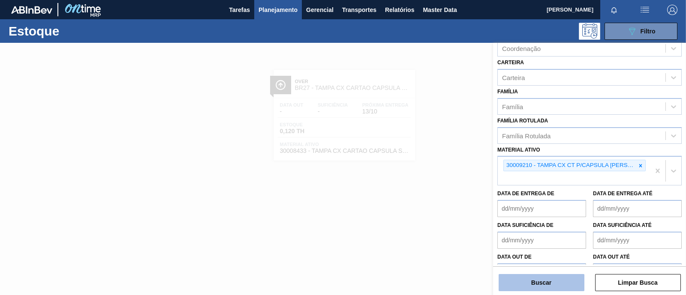
click at [541, 280] on button "Buscar" at bounding box center [542, 282] width 86 height 17
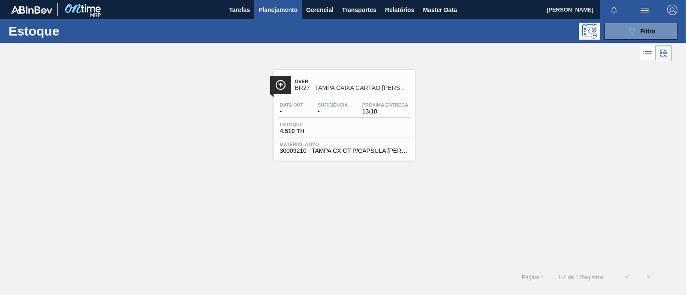
click at [335, 133] on span "4,510 TH" at bounding box center [310, 131] width 60 height 6
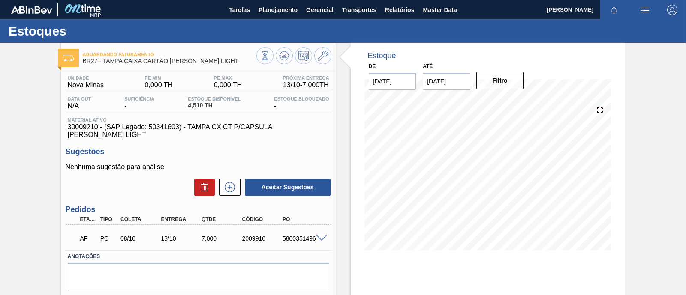
click at [297, 242] on div "5800351496" at bounding box center [302, 238] width 45 height 7
copy div "5800351496"
click at [349, 226] on div "Estoque De [DATE] Até [DATE] Filtro 09/09 Projeção de Estoque 4.51 [DOMAIN_NAME…" at bounding box center [480, 206] width 289 height 326
click at [277, 14] on span "Planejamento" at bounding box center [278, 10] width 39 height 10
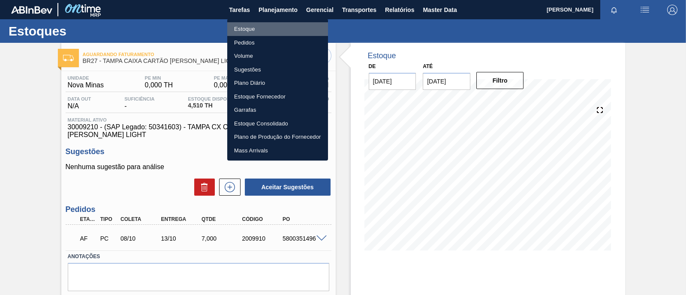
click at [264, 34] on li "Estoque" at bounding box center [277, 29] width 101 height 14
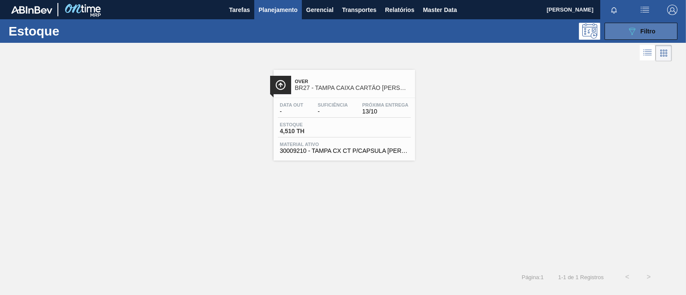
click at [656, 33] on button "089F7B8B-B2A5-4AFE-B5C0-19BA573D28AC Filtro" at bounding box center [641, 31] width 73 height 17
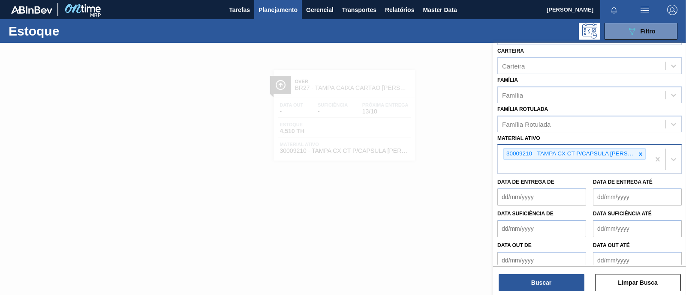
scroll to position [125, 0]
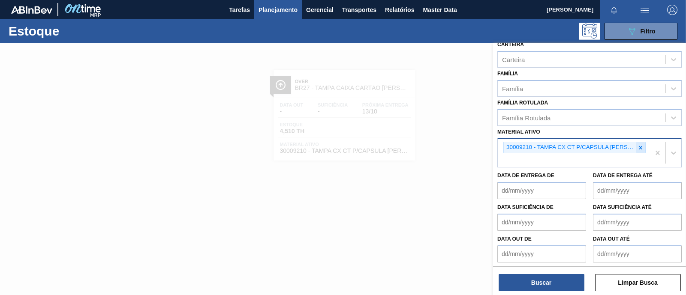
click at [639, 146] on icon at bounding box center [640, 147] width 3 height 3
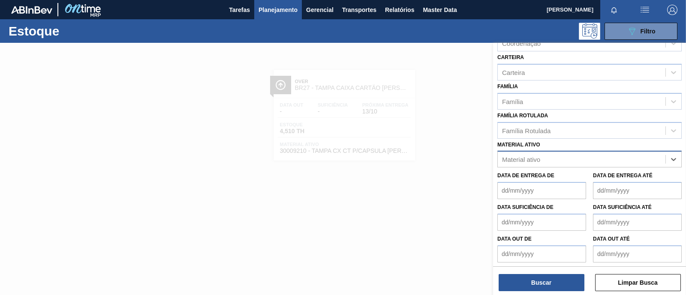
paste ativo "30008433"
type ativo "30008433"
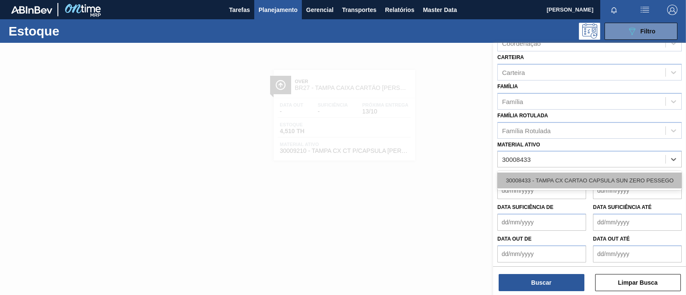
click at [547, 177] on div "30008433 - TAMPA CX CARTAO CAPSULA SUN ZERO PESSEGO" at bounding box center [589, 181] width 184 height 16
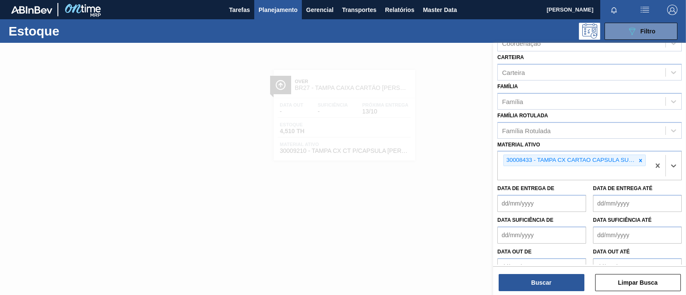
scroll to position [125, 0]
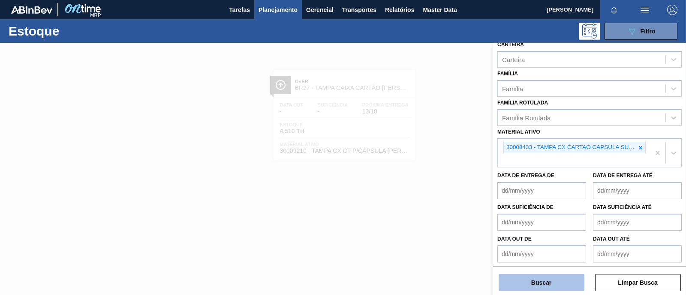
click at [533, 277] on button "Buscar" at bounding box center [542, 282] width 86 height 17
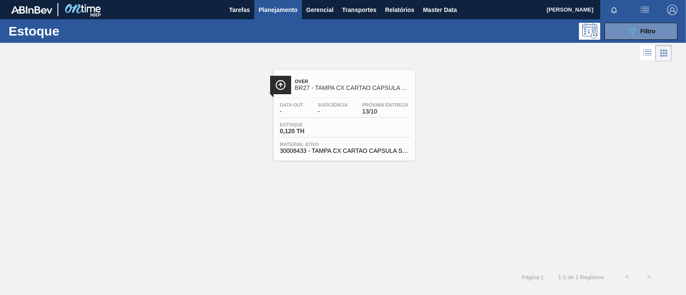
click at [362, 146] on span "Material ativo" at bounding box center [344, 144] width 129 height 5
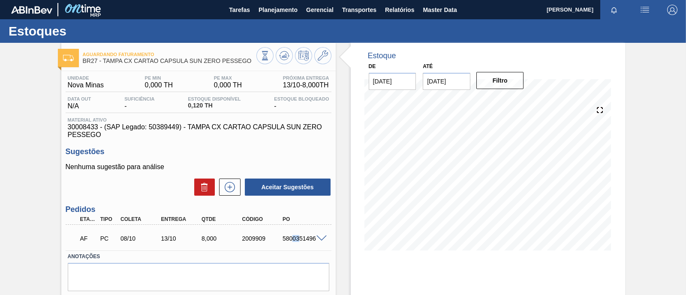
drag, startPoint x: 291, startPoint y: 241, endPoint x: 297, endPoint y: 241, distance: 6.4
click at [297, 241] on div "5800351496" at bounding box center [302, 238] width 45 height 7
click at [275, 5] on span "Planejamento" at bounding box center [278, 10] width 39 height 10
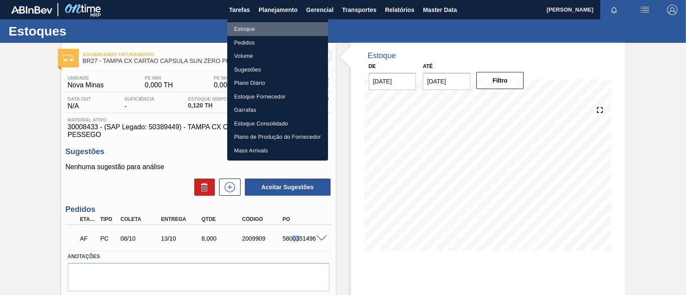
click at [262, 27] on li "Estoque" at bounding box center [277, 29] width 101 height 14
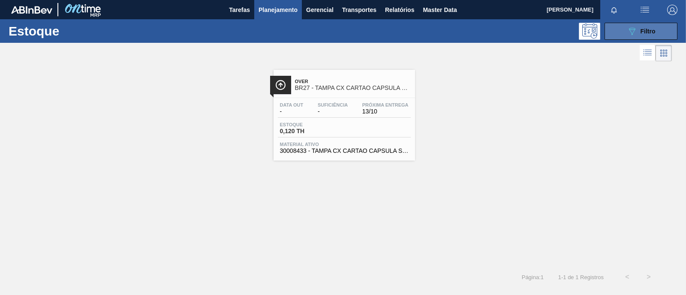
click at [650, 28] on span "Filtro" at bounding box center [648, 31] width 15 height 7
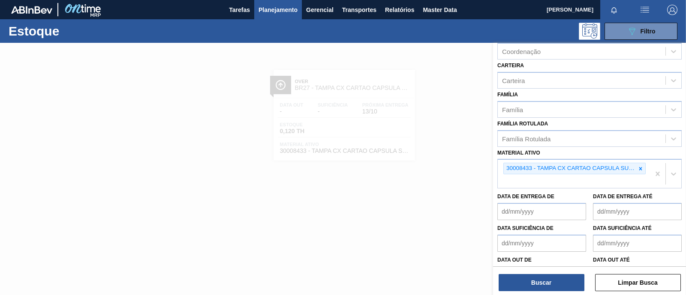
scroll to position [107, 0]
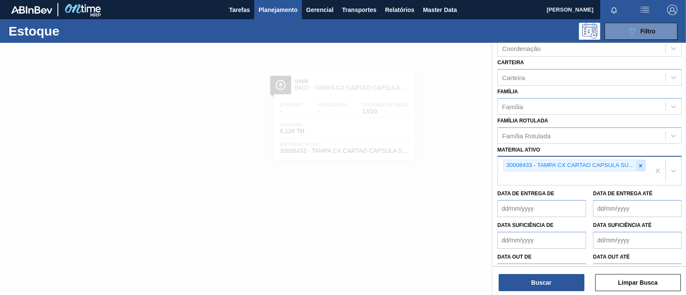
click at [640, 163] on icon at bounding box center [641, 166] width 6 height 6
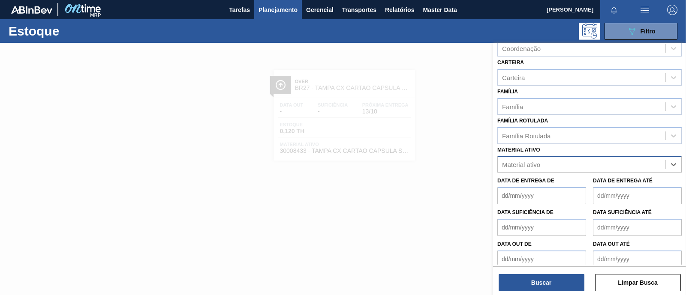
paste ativo "30011913"
type ativo "30011913"
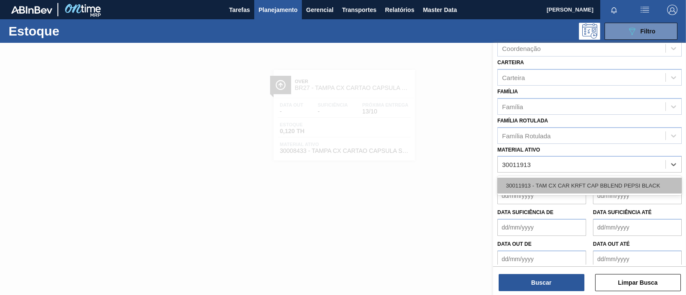
click at [605, 183] on div "30011913 - TAM CX CAR KRFT CAP BBLEND PEPSI BLACK" at bounding box center [589, 186] width 184 height 16
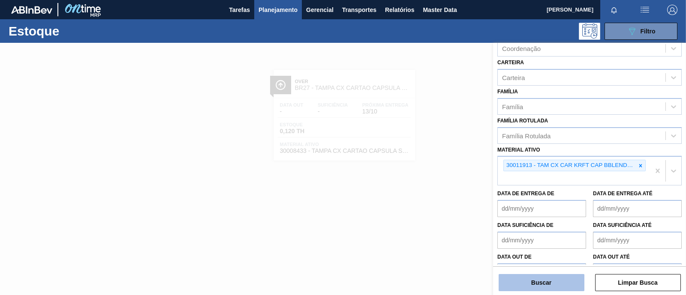
click at [540, 277] on button "Buscar" at bounding box center [542, 282] width 86 height 17
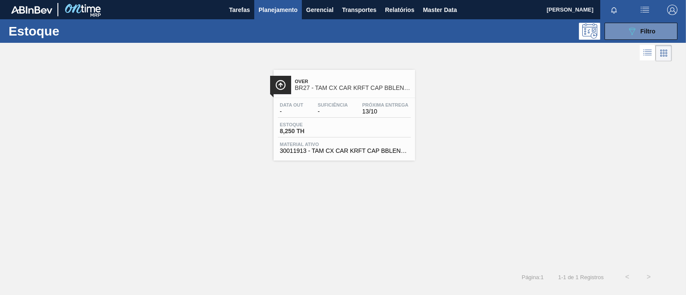
click at [305, 140] on div "Data out - Suficiência - Próxima Entrega 13/10 Estoque 8,250 TH Material ativo …" at bounding box center [345, 127] width 142 height 58
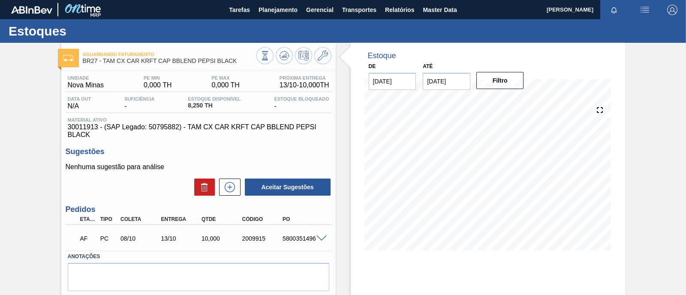
click at [300, 242] on div "5800351496" at bounding box center [302, 238] width 45 height 7
click at [299, 242] on div "5800351496" at bounding box center [302, 238] width 45 height 7
copy div "5800351496"
click at [303, 241] on div "5800351496" at bounding box center [302, 238] width 45 height 7
drag, startPoint x: 281, startPoint y: 240, endPoint x: 313, endPoint y: 240, distance: 31.7
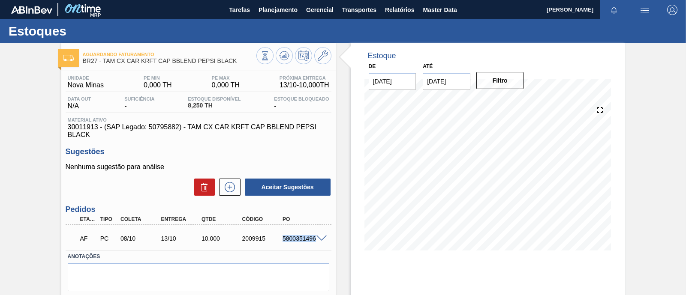
click at [313, 240] on div "AF PC 08/10 13/10 10,000 2009915 5800351496" at bounding box center [199, 237] width 266 height 21
copy div "5800351496"
click at [281, 10] on span "Planejamento" at bounding box center [278, 10] width 39 height 10
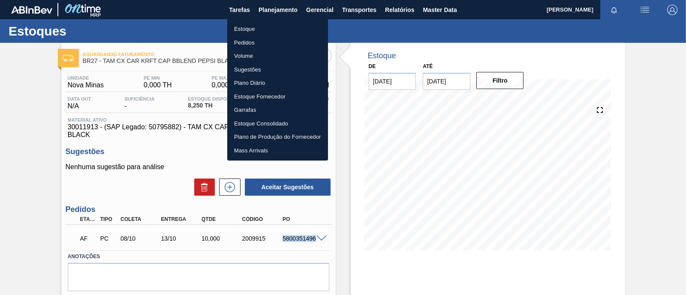
click at [265, 30] on li "Estoque" at bounding box center [277, 29] width 101 height 14
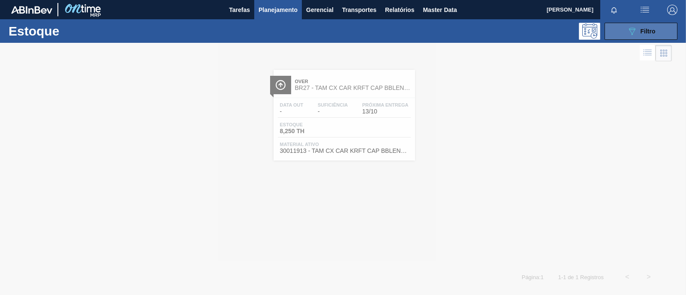
click at [632, 32] on icon "089F7B8B-B2A5-4AFE-B5C0-19BA573D28AC" at bounding box center [632, 31] width 10 height 10
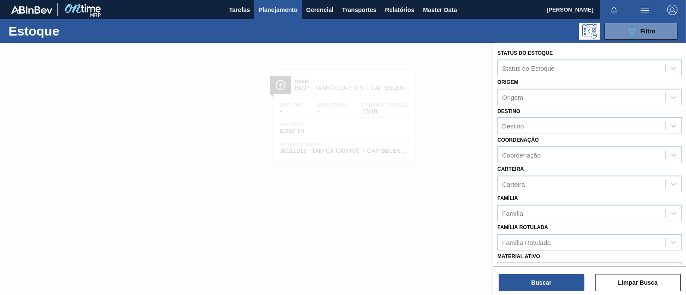
scroll to position [107, 0]
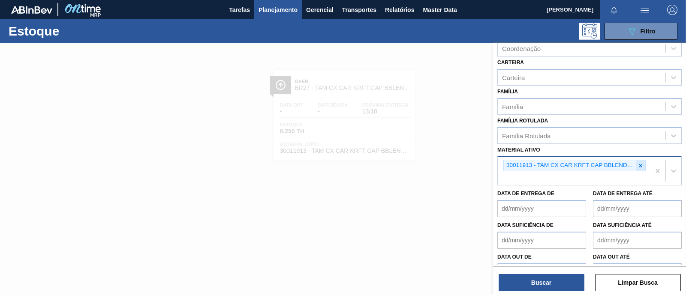
click at [640, 164] on icon at bounding box center [640, 165] width 3 height 3
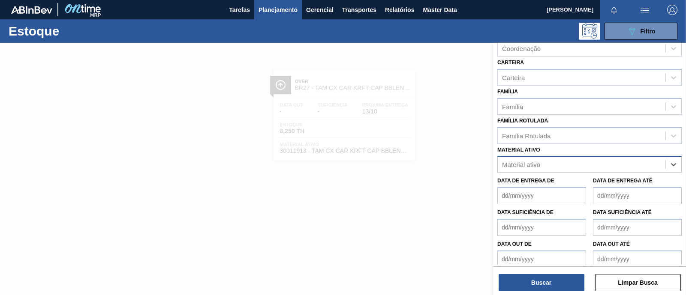
paste ativo "30009202"
type ativo "30009202"
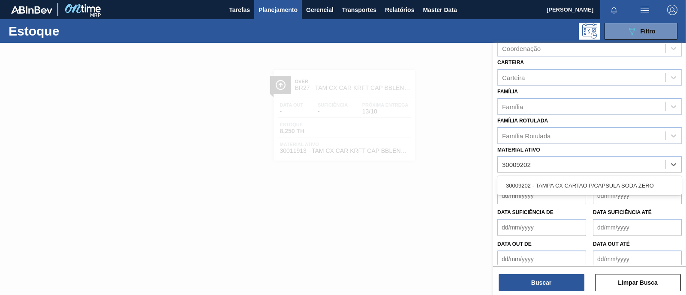
drag, startPoint x: 566, startPoint y: 183, endPoint x: 564, endPoint y: 191, distance: 8.8
click at [566, 183] on div "30009202 - TAMPA CX CARTAO P/CAPSULA SODA ZERO" at bounding box center [589, 186] width 184 height 16
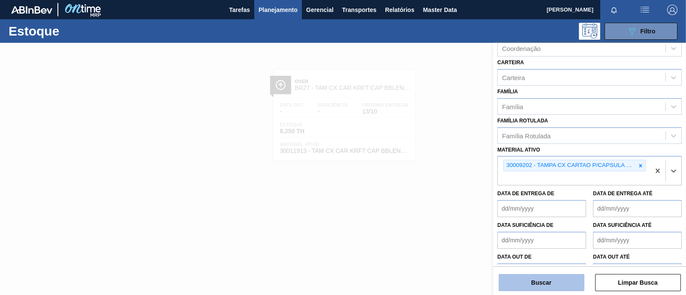
click at [544, 280] on button "Buscar" at bounding box center [542, 282] width 86 height 17
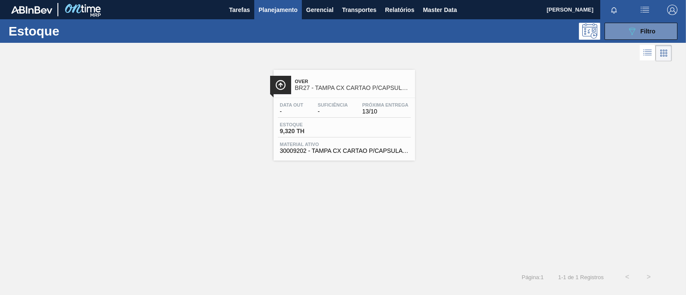
click at [318, 121] on div "Data out - Suficiência - Próxima Entrega 13/10 Estoque 9,320 TH Material ativo …" at bounding box center [345, 127] width 142 height 58
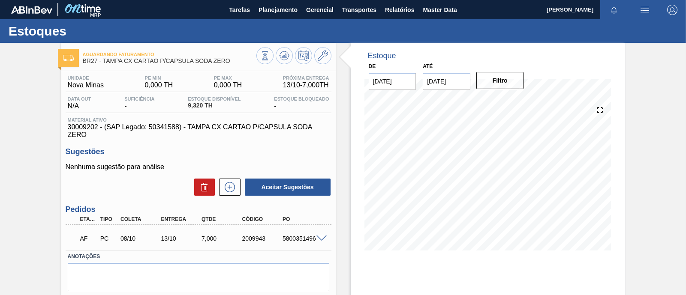
click at [298, 241] on div "5800351496" at bounding box center [302, 238] width 45 height 7
copy div "5800351496"
click at [270, 13] on span "Planejamento" at bounding box center [278, 10] width 39 height 10
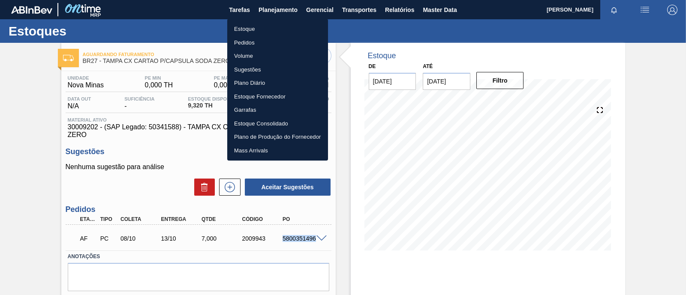
click at [258, 33] on li "Estoque" at bounding box center [277, 29] width 101 height 14
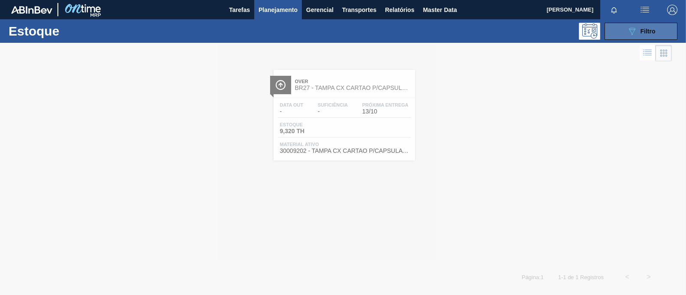
click at [641, 34] on span "Filtro" at bounding box center [648, 31] width 15 height 7
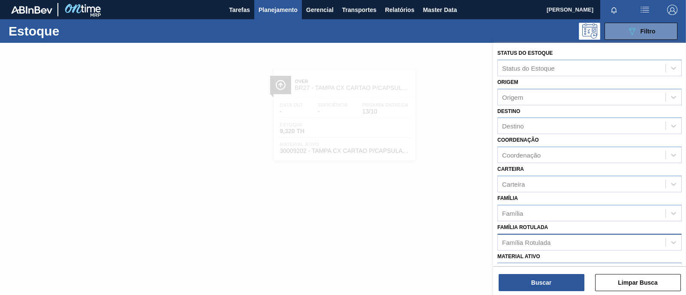
scroll to position [107, 0]
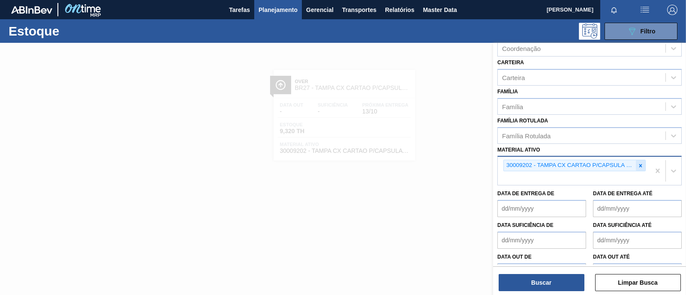
click at [641, 165] on icon at bounding box center [641, 166] width 6 height 6
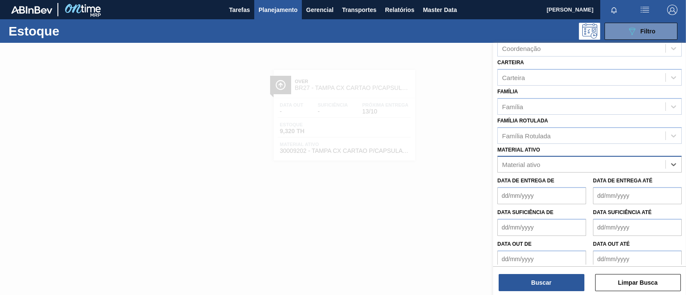
paste ativo "30009168"
type ativo "30009168"
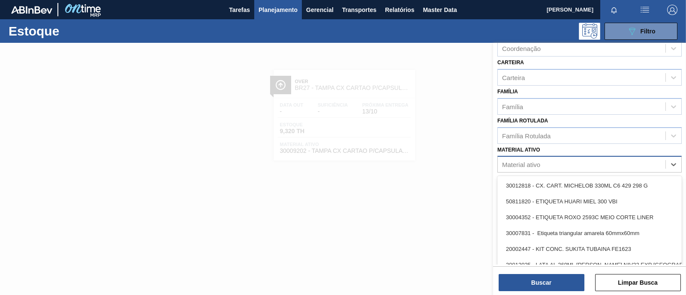
click at [581, 161] on div "Material ativo" at bounding box center [582, 165] width 168 height 12
paste ativo "30009168"
type ativo "30009168"
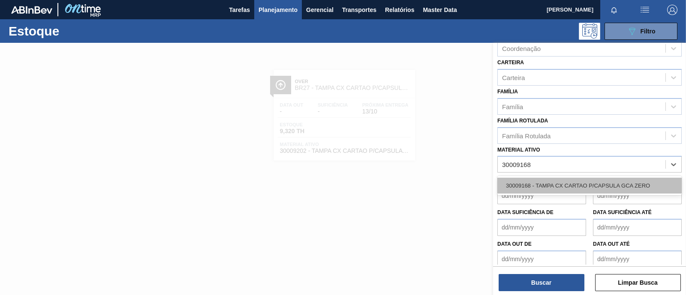
click at [569, 180] on div "30009168 - TAMPA CX CARTAO P/CAPSULA GCA ZERO" at bounding box center [589, 186] width 184 height 16
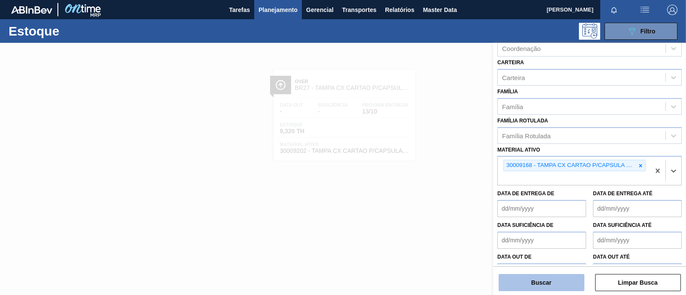
click at [536, 285] on button "Buscar" at bounding box center [542, 282] width 86 height 17
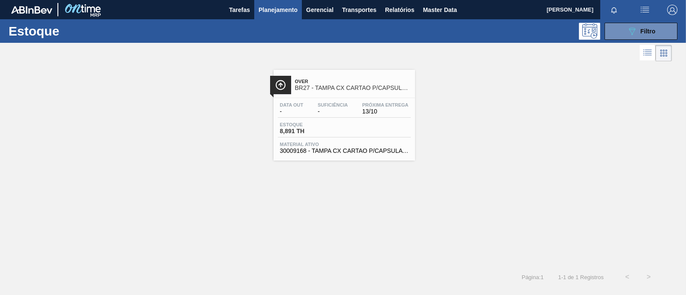
click at [366, 153] on span "30009168 - TAMPA CX CARTAO P/CAPSULA GCA ZERO" at bounding box center [344, 151] width 129 height 6
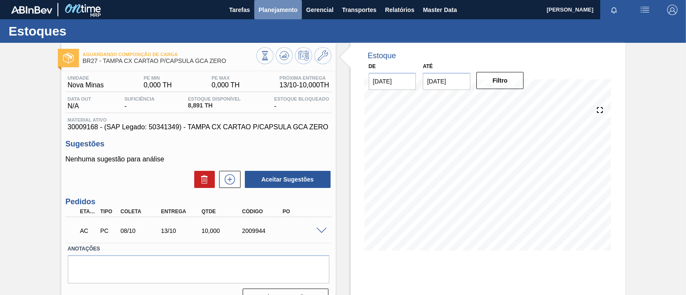
click at [271, 12] on span "Planejamento" at bounding box center [278, 10] width 39 height 10
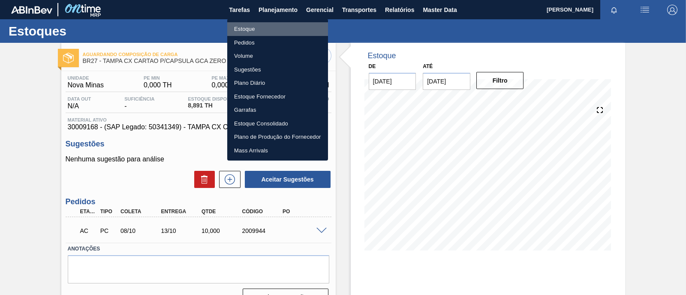
click at [265, 26] on li "Estoque" at bounding box center [277, 29] width 101 height 14
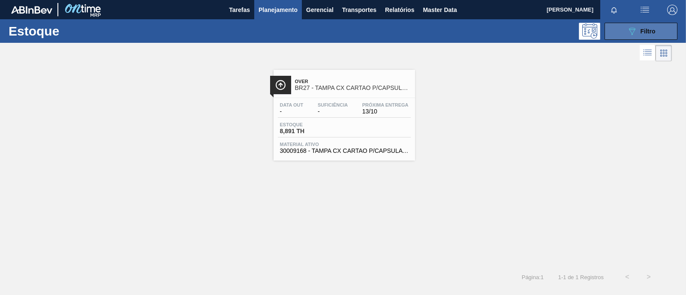
click at [641, 31] on span "Filtro" at bounding box center [648, 31] width 15 height 7
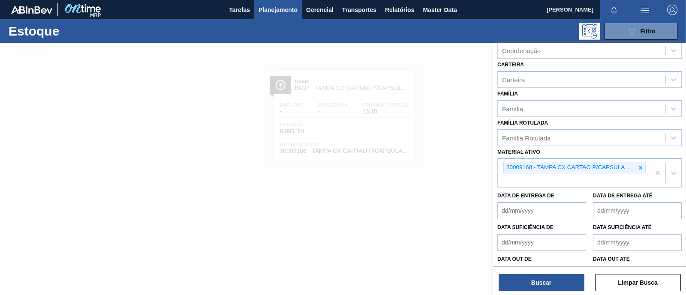
scroll to position [107, 0]
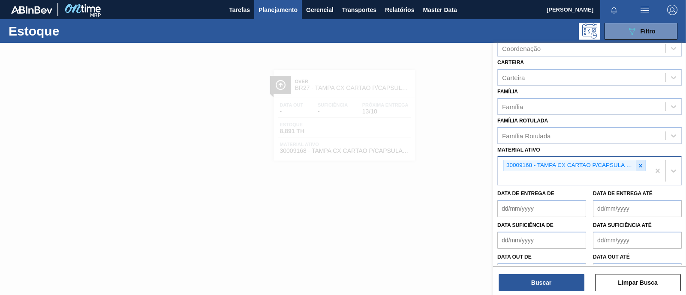
click at [641, 164] on icon at bounding box center [640, 165] width 3 height 3
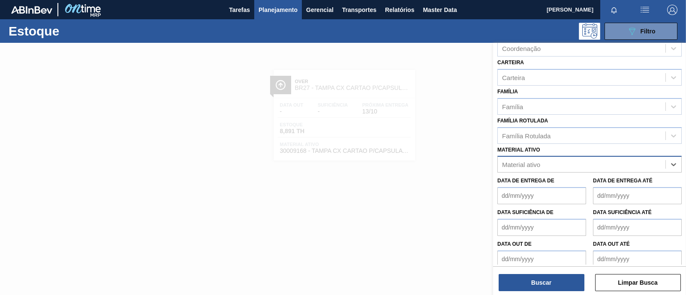
paste ativo "30033603"
type ativo "30033603"
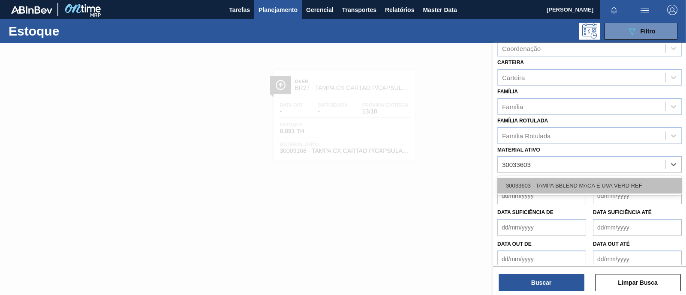
click at [583, 187] on div "30033603 - TAMPA BBLEND MACA E UVA VERD REF" at bounding box center [589, 186] width 184 height 16
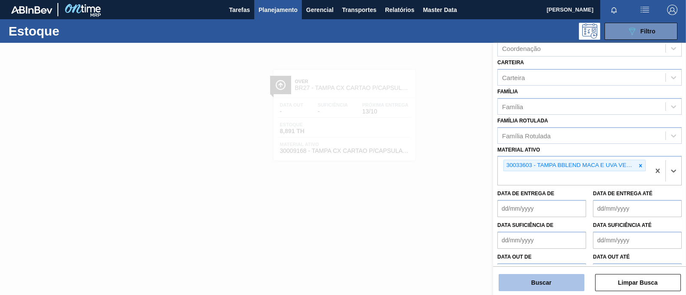
click at [544, 276] on button "Buscar" at bounding box center [542, 282] width 86 height 17
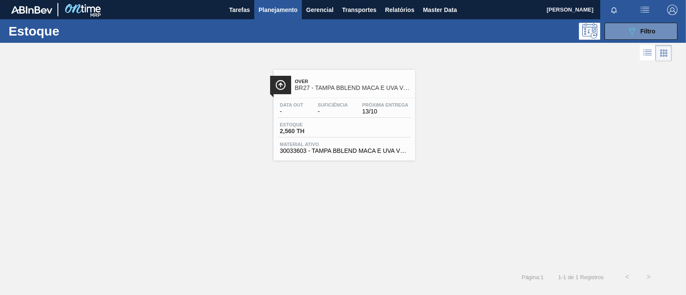
click at [313, 92] on div "Over BR27 - TAMPA BBLEND MACA E UVA VERD REF" at bounding box center [353, 84] width 116 height 19
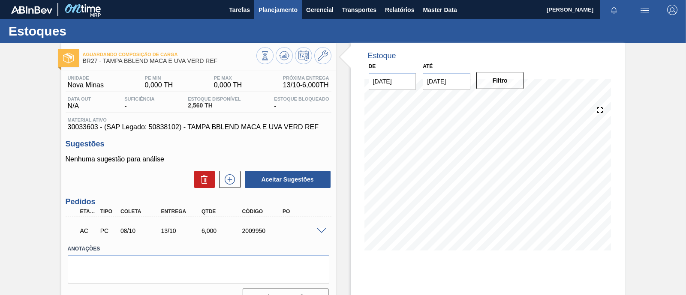
click at [277, 9] on span "Planejamento" at bounding box center [278, 10] width 39 height 10
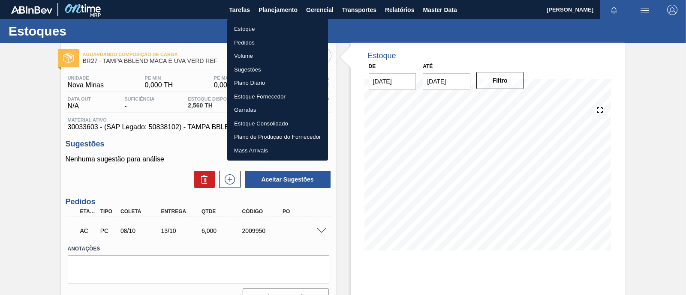
click at [261, 31] on li "Estoque" at bounding box center [277, 29] width 101 height 14
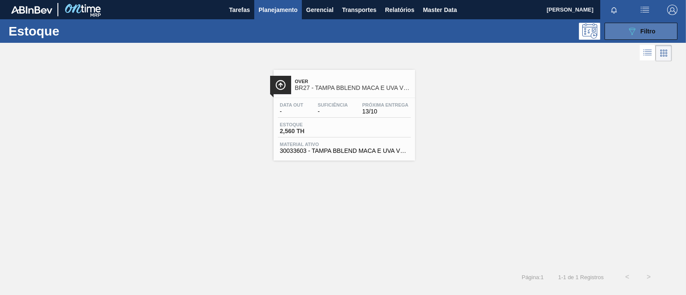
click at [655, 33] on span "Filtro" at bounding box center [648, 31] width 15 height 7
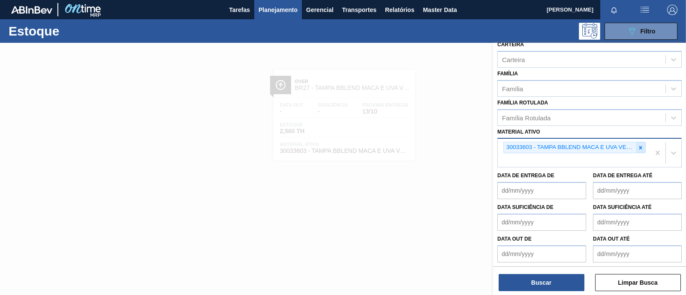
click at [641, 145] on icon at bounding box center [641, 148] width 6 height 6
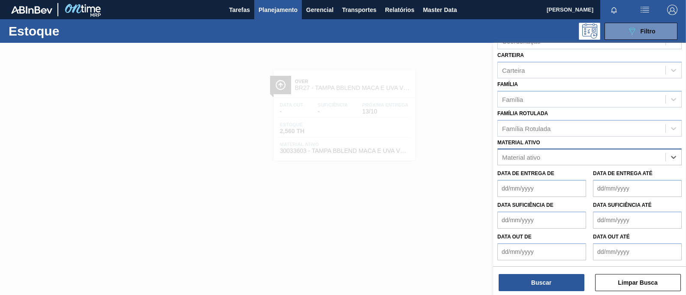
scroll to position [112, 0]
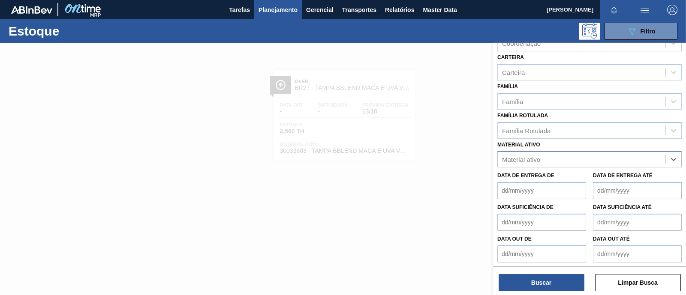
paste ativo "30017498"
type ativo "30017498"
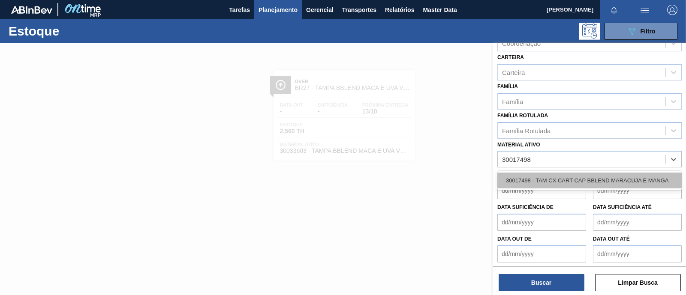
click at [598, 181] on div "30017498 - TAM CX CART CAP BBLEND MARACUJA E MANGA" at bounding box center [589, 181] width 184 height 16
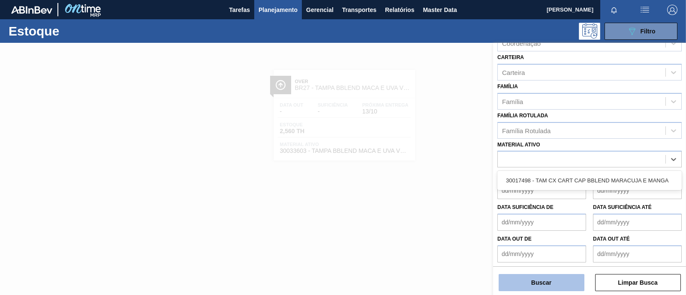
scroll to position [125, 0]
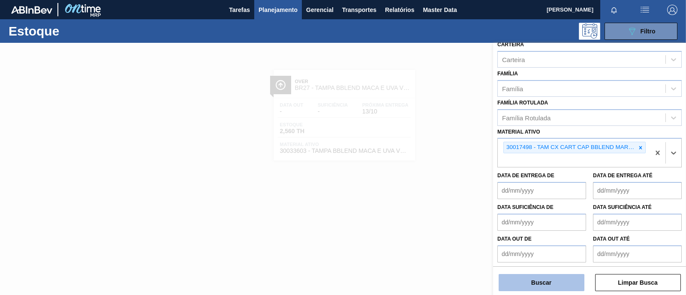
click at [547, 283] on button "Buscar" at bounding box center [542, 282] width 86 height 17
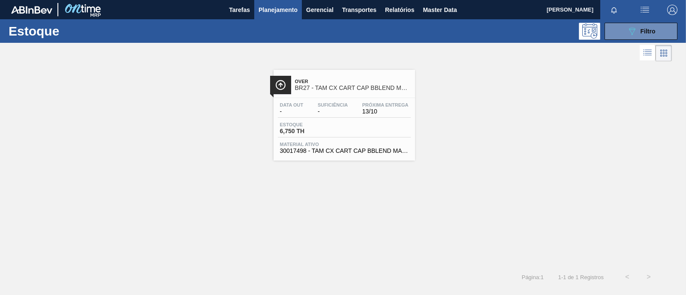
click at [365, 133] on div "Estoque 6,750 TH" at bounding box center [344, 129] width 133 height 15
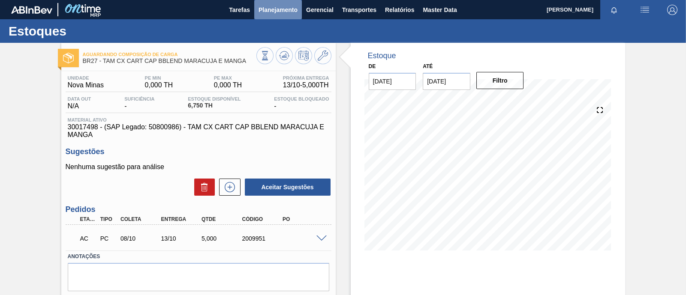
click at [276, 15] on button "Planejamento" at bounding box center [278, 9] width 48 height 19
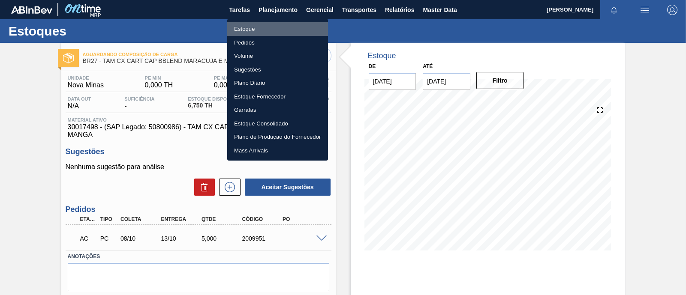
click at [272, 33] on li "Estoque" at bounding box center [277, 29] width 101 height 14
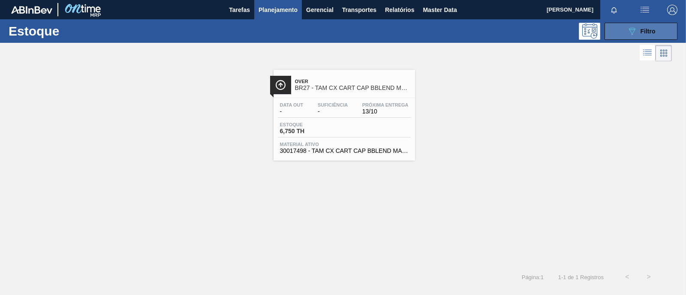
click at [644, 35] on div "089F7B8B-B2A5-4AFE-B5C0-19BA573D28AC Filtro" at bounding box center [641, 31] width 29 height 10
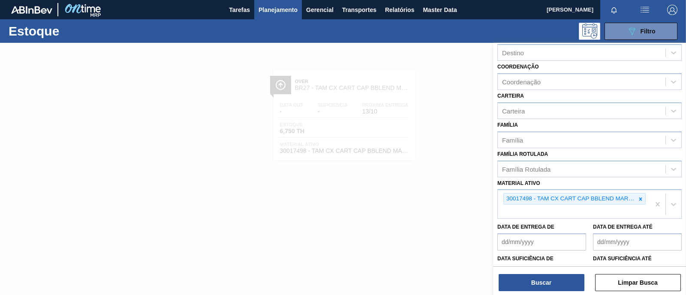
scroll to position [107, 0]
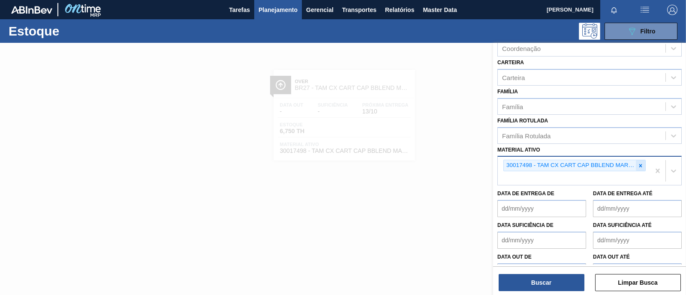
click at [639, 165] on icon at bounding box center [641, 166] width 6 height 6
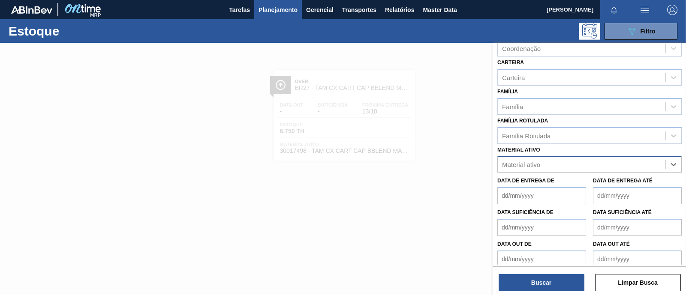
paste ativo "30029421"
type ativo "30029421"
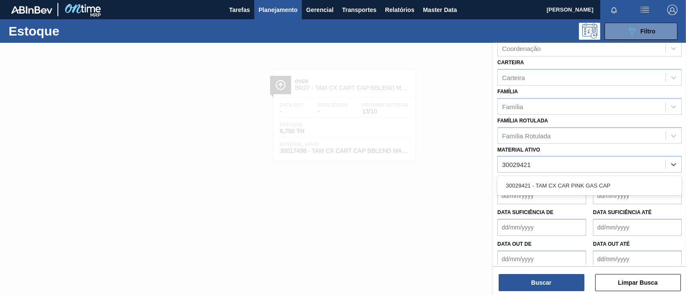
click at [579, 183] on div "30029421 - TAM CX CAR PINK GAS CAP" at bounding box center [589, 186] width 184 height 16
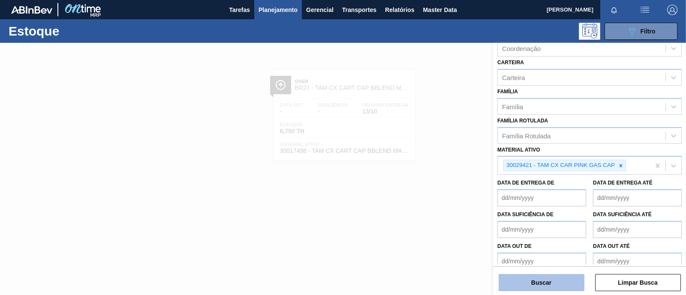
click at [545, 283] on button "Buscar" at bounding box center [542, 282] width 86 height 17
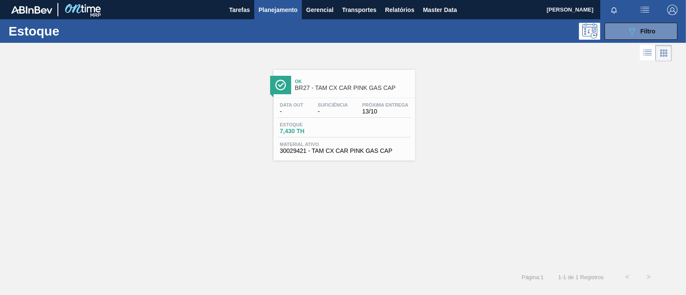
click at [323, 117] on div "Data out - Suficiência - Próxima Entrega 13/10" at bounding box center [344, 109] width 133 height 15
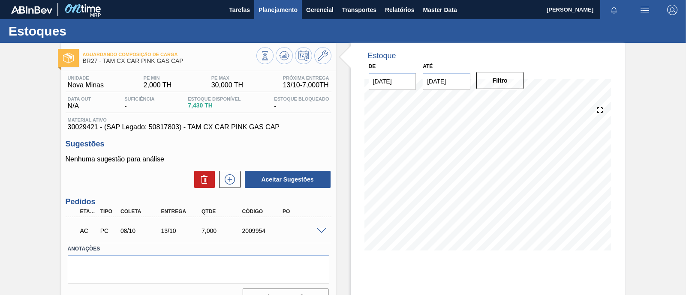
click at [281, 12] on span "Planejamento" at bounding box center [278, 10] width 39 height 10
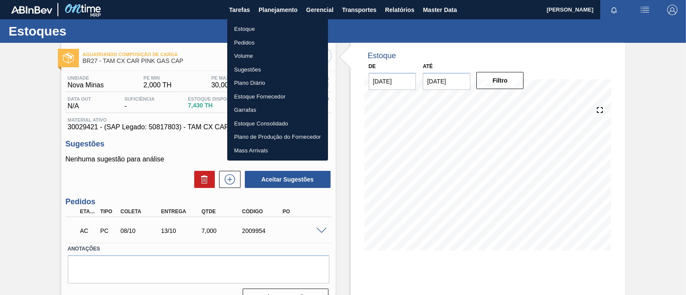
click at [262, 33] on li "Estoque" at bounding box center [277, 29] width 101 height 14
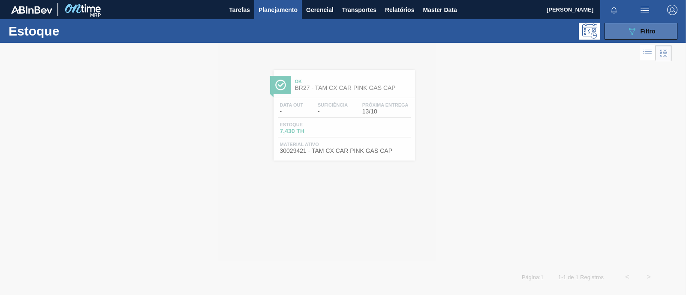
click at [648, 31] on span "Filtro" at bounding box center [648, 31] width 15 height 7
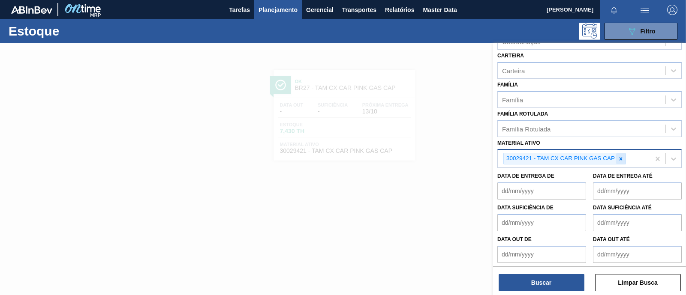
click at [618, 158] on icon at bounding box center [621, 159] width 6 height 6
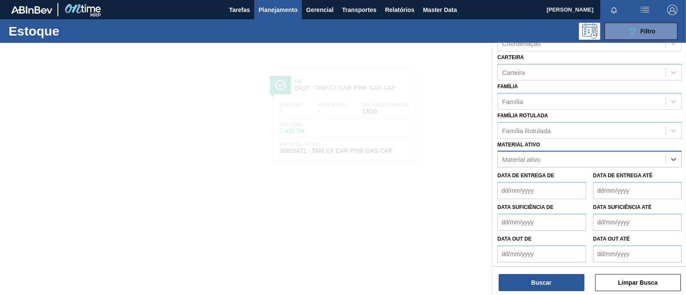
paste ativo "30009225"
type ativo "30009225"
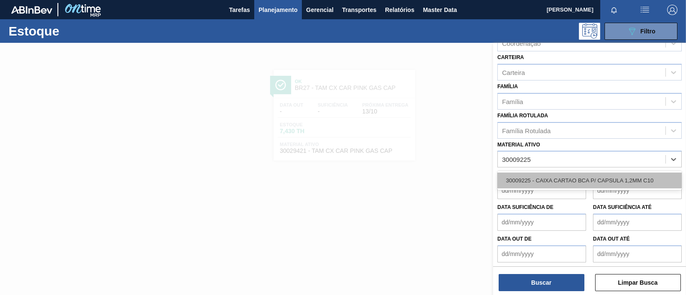
click at [572, 177] on div "30009225 - CAIXA CARTAO BCA P/ CAPSULA 1,2MM C10" at bounding box center [589, 181] width 184 height 16
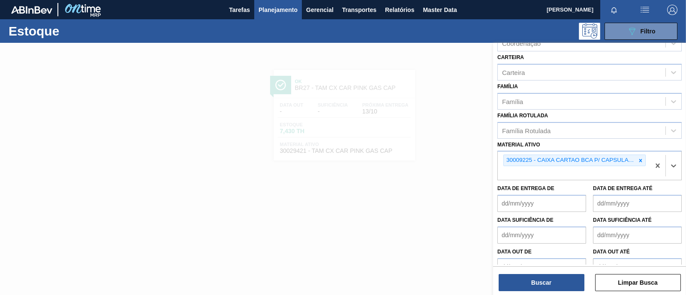
scroll to position [114, 0]
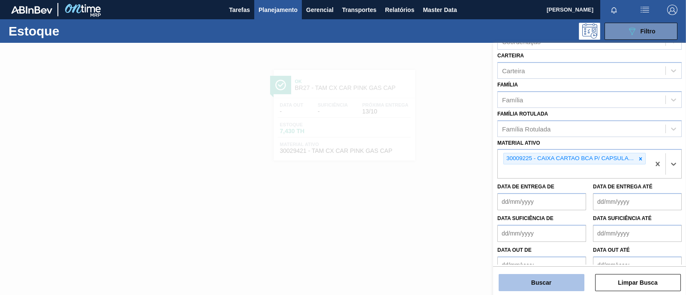
click at [548, 284] on button "Buscar" at bounding box center [542, 282] width 86 height 17
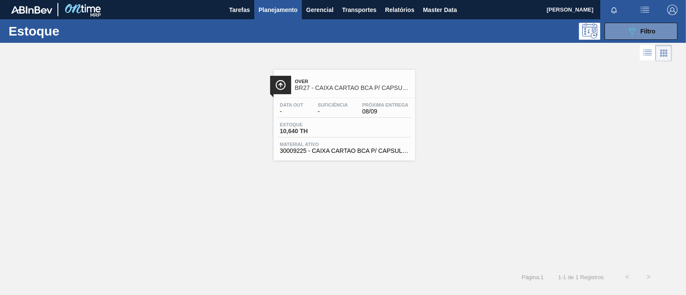
click at [345, 139] on div "Data out - Suficiência - Próxima Entrega 08/09 Estoque 10,640 TH Material ativo…" at bounding box center [345, 127] width 142 height 58
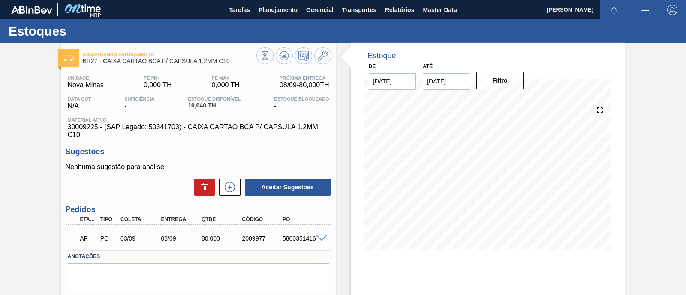
click at [300, 241] on div "5800351416" at bounding box center [302, 238] width 45 height 7
copy div "5800351416"
click at [282, 7] on span "Planejamento" at bounding box center [278, 10] width 39 height 10
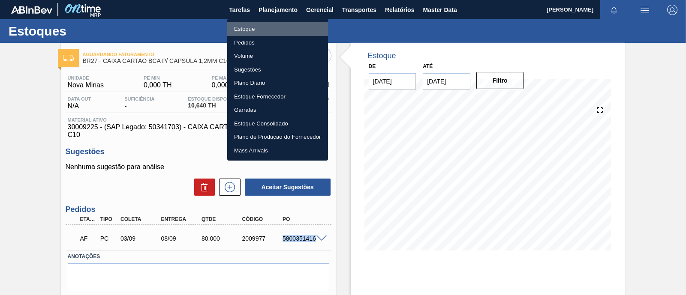
click at [259, 25] on li "Estoque" at bounding box center [277, 29] width 101 height 14
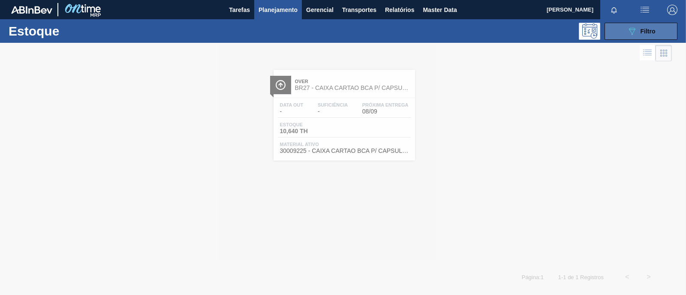
click at [659, 27] on button "089F7B8B-B2A5-4AFE-B5C0-19BA573D28AC Filtro" at bounding box center [641, 31] width 73 height 17
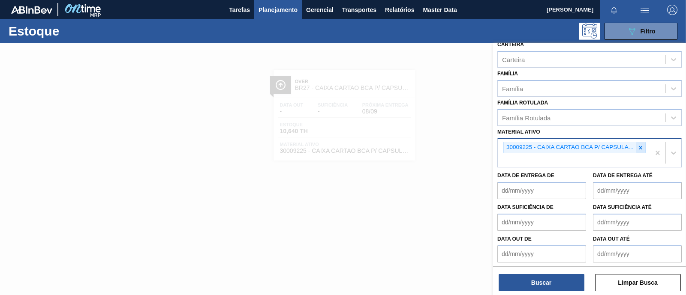
click at [639, 146] on icon at bounding box center [640, 147] width 3 height 3
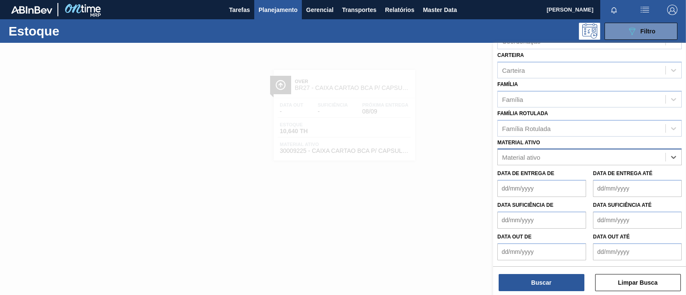
scroll to position [112, 0]
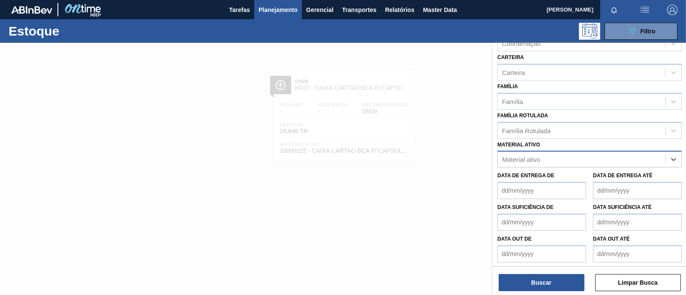
paste ativo "30009226"
type ativo "30009226"
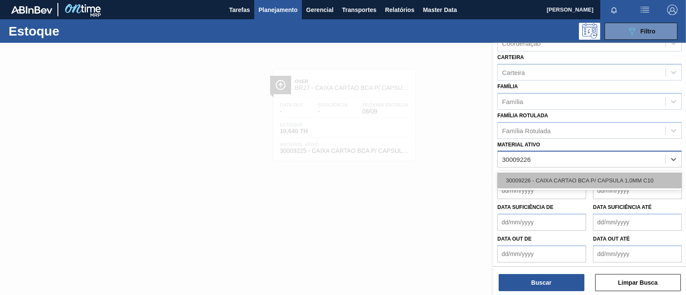
click at [602, 178] on div "30009226 - CAIXA CARTAO BCA P/ CAPSULA 1,0MM C10" at bounding box center [589, 181] width 184 height 16
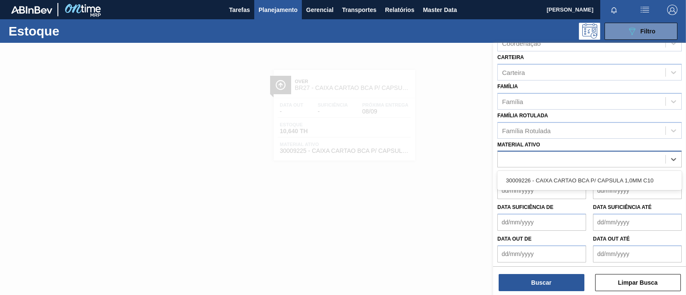
scroll to position [125, 0]
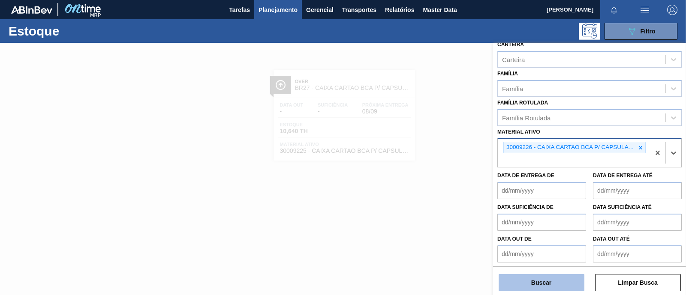
click at [549, 283] on button "Buscar" at bounding box center [542, 282] width 86 height 17
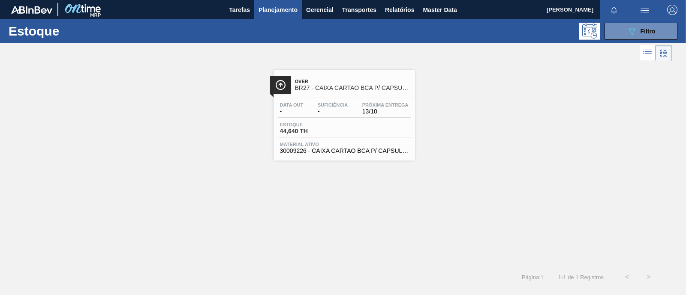
click at [375, 167] on div "Over BR27 - CAIXA CARTAO BCA P/ CAPSULA 1,0MM C10 Data out - Suficiência - Próx…" at bounding box center [343, 164] width 686 height 203
click at [362, 140] on div "Data out - Suficiência - Próxima Entrega 13/10 Estoque 44,640 TH Material ativo…" at bounding box center [345, 127] width 142 height 58
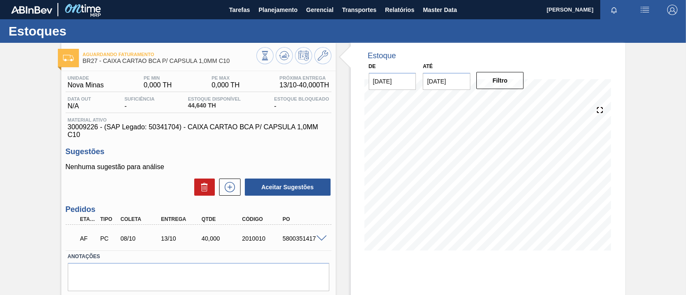
click at [302, 241] on div "5800351417" at bounding box center [302, 238] width 45 height 7
copy div "5800351417"
click at [437, 14] on span "Master Data" at bounding box center [440, 10] width 34 height 10
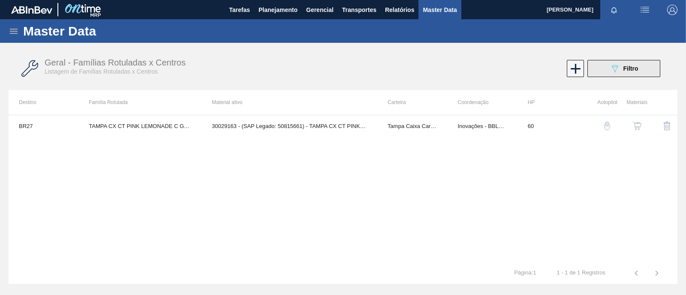
click at [623, 72] on div "089F7B8B-B2A5-4AFE-B5C0-19BA573D28AC Filtro" at bounding box center [624, 68] width 29 height 10
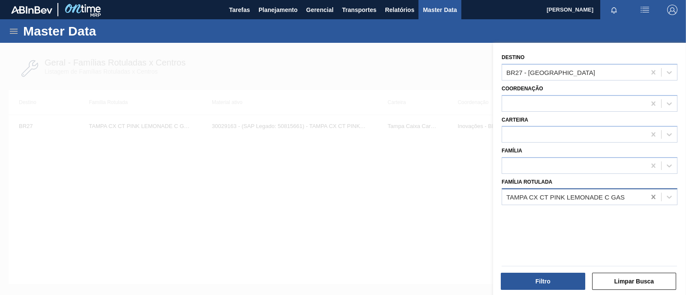
click at [651, 197] on icon at bounding box center [653, 197] width 9 height 9
paste Rotulada "ANTI-ESPUMANTE;FE 05.17;;"
type Rotulada "ANTI-ESPUMANTE;FE 05.17;;"
click at [564, 217] on div "ANTI-ESPUMANTE;FE 05.17;;" at bounding box center [590, 219] width 176 height 16
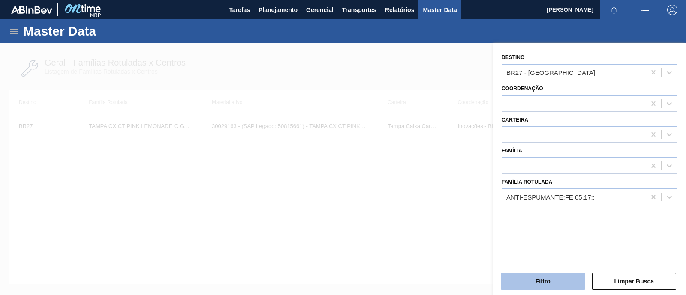
click at [547, 286] on button "Filtro" at bounding box center [543, 281] width 84 height 17
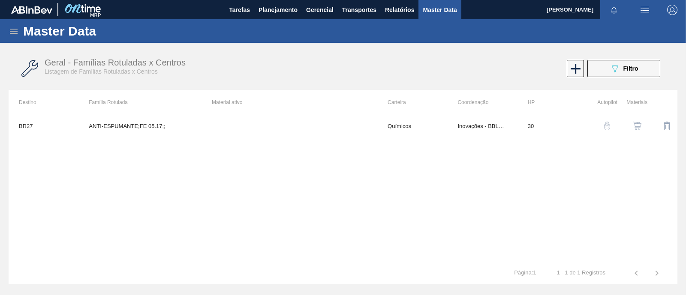
click at [635, 126] on img "button" at bounding box center [637, 126] width 9 height 9
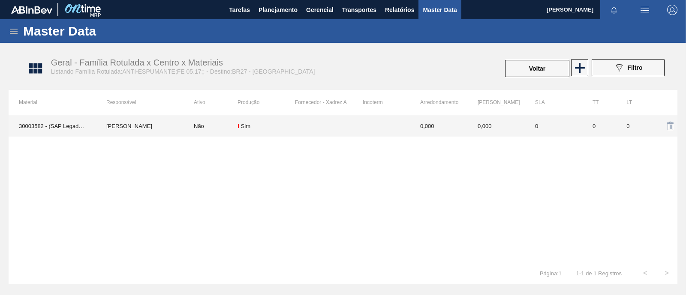
click at [217, 125] on td "Não" at bounding box center [211, 125] width 54 height 21
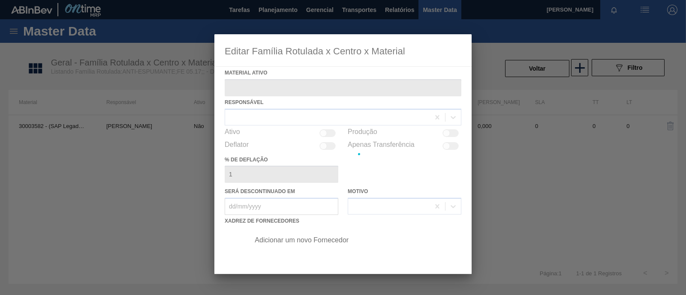
type ativo "30003582 - (SAP Legado: 50009721) - ANTI-ESPUMANTE FE 05.17"
checkbox input "true"
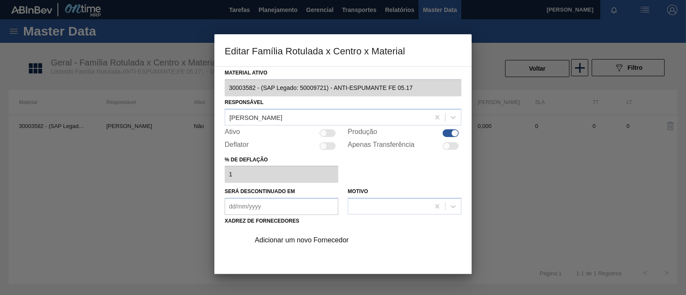
click at [334, 134] on div at bounding box center [327, 134] width 16 height 8
checkbox input "true"
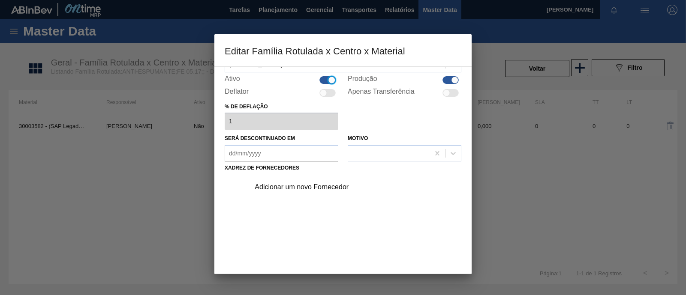
click at [337, 189] on div "Adicionar um novo Fornecedor" at bounding box center [339, 188] width 168 height 8
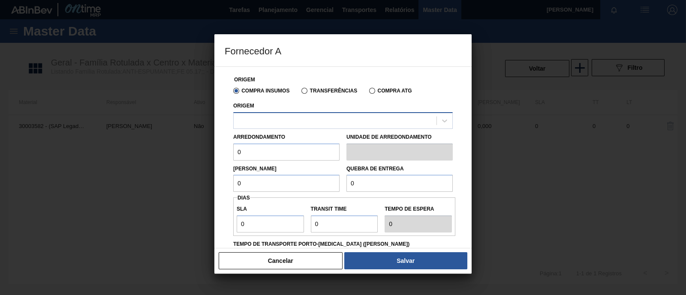
click at [335, 119] on div at bounding box center [335, 120] width 203 height 12
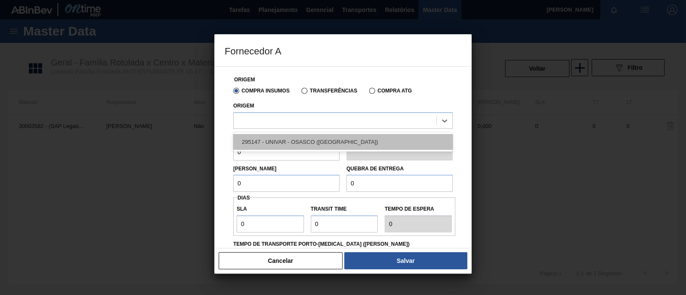
click at [316, 138] on div "295147 - UNIVAR - OSASCO ([GEOGRAPHIC_DATA])" at bounding box center [343, 142] width 220 height 16
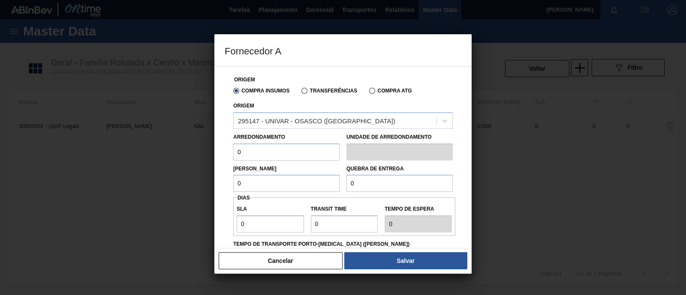
drag, startPoint x: 257, startPoint y: 154, endPoint x: 221, endPoint y: 153, distance: 36.5
click at [221, 153] on div "Origem Compra Insumos Transferências Compra ATG Origem 295147 - UNIVAR - OSASCO…" at bounding box center [342, 157] width 257 height 182
type input "10"
drag, startPoint x: 259, startPoint y: 186, endPoint x: 220, endPoint y: 187, distance: 39.5
click at [220, 187] on div "Origem Compra Insumos Transferências Compra ATG Origem 295147 - UNIVAR - OSASCO…" at bounding box center [342, 157] width 257 height 182
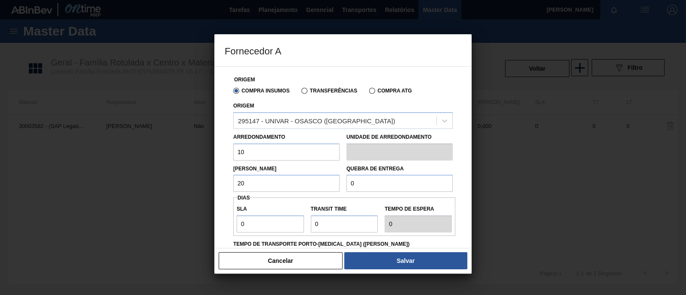
type input "20"
drag, startPoint x: 378, startPoint y: 183, endPoint x: 327, endPoint y: 186, distance: 51.1
click at [327, 186] on div "[PERSON_NAME] 20 Quebra de entrega 0" at bounding box center [343, 177] width 226 height 32
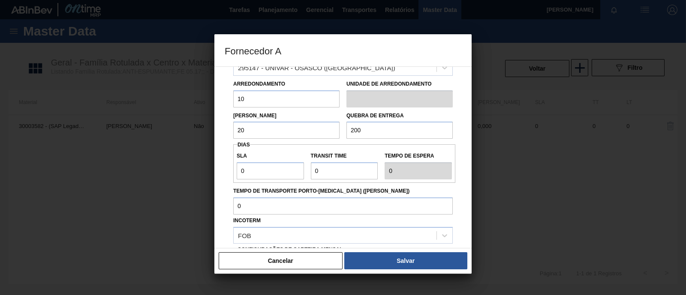
type input "200"
drag, startPoint x: 259, startPoint y: 174, endPoint x: 216, endPoint y: 175, distance: 43.8
click at [216, 175] on div "Origem Compra Insumos Transferências Compra ATG Origem 295147 - UNIVAR - OSASCO…" at bounding box center [342, 157] width 257 height 182
type input "5"
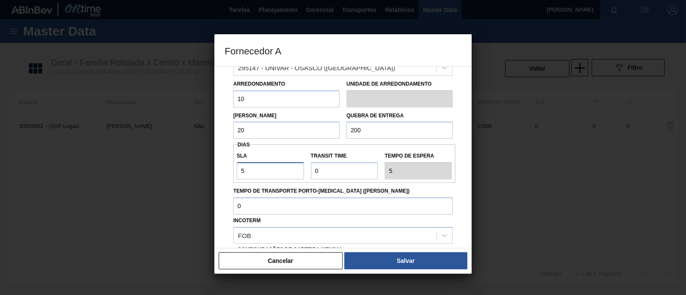
type input "5"
type input "3"
type input "8"
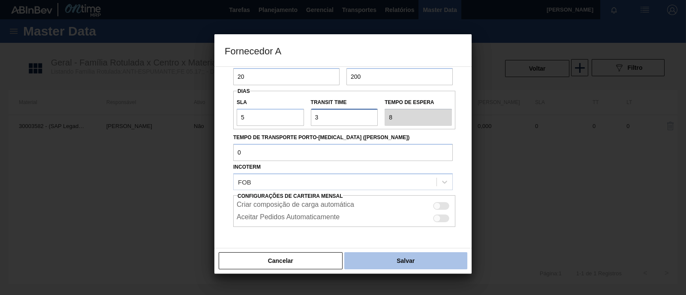
type input "3"
click at [397, 258] on button "Salvar" at bounding box center [405, 261] width 123 height 17
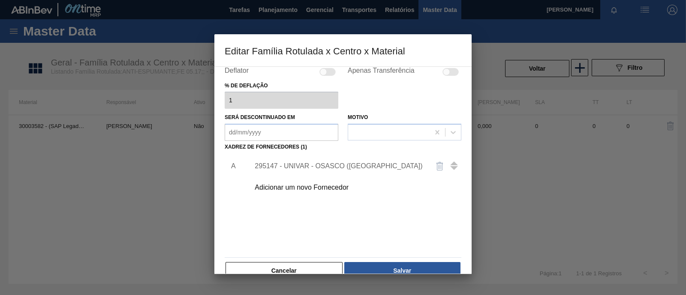
scroll to position [90, 0]
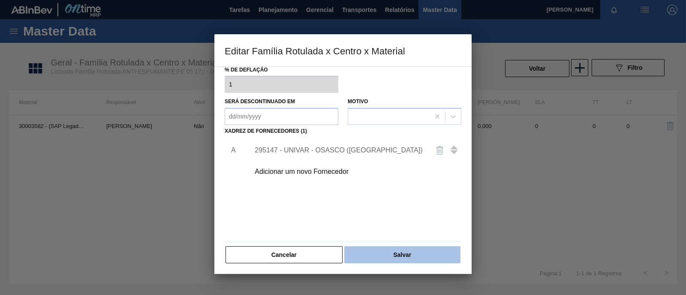
click at [416, 252] on button "Salvar" at bounding box center [402, 255] width 116 height 17
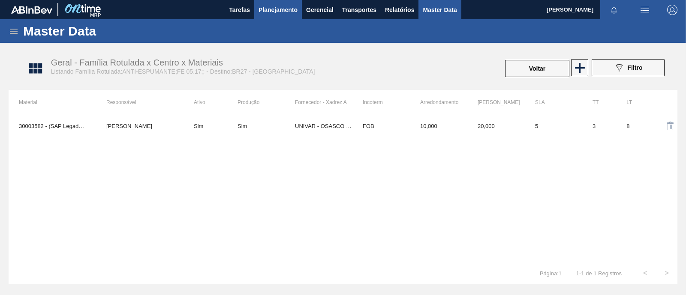
click at [282, 16] on button "Planejamento" at bounding box center [278, 9] width 48 height 19
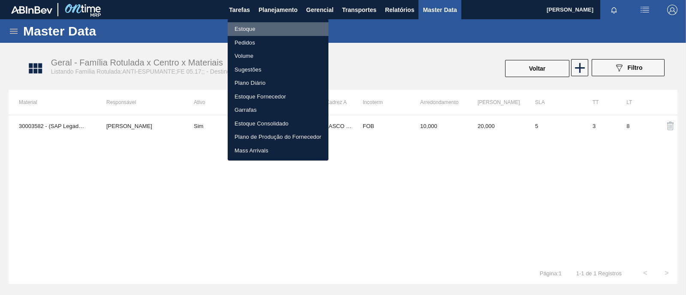
click at [266, 31] on li "Estoque" at bounding box center [278, 29] width 101 height 14
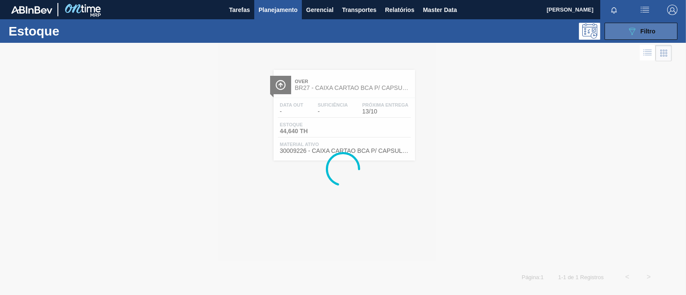
click at [633, 33] on icon "089F7B8B-B2A5-4AFE-B5C0-19BA573D28AC" at bounding box center [632, 31] width 10 height 10
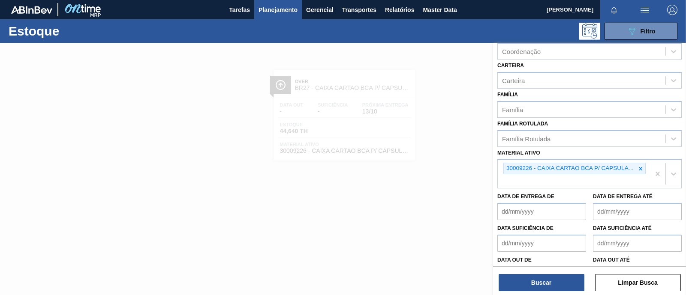
scroll to position [107, 0]
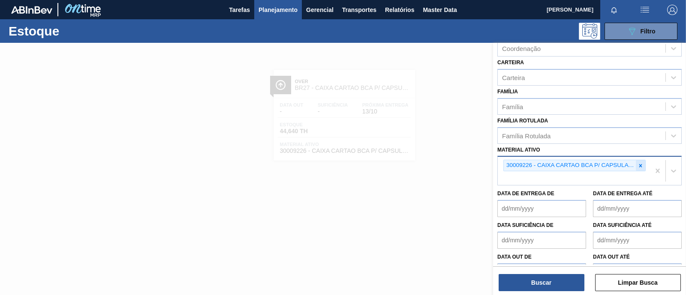
click at [640, 164] on icon at bounding box center [640, 165] width 3 height 3
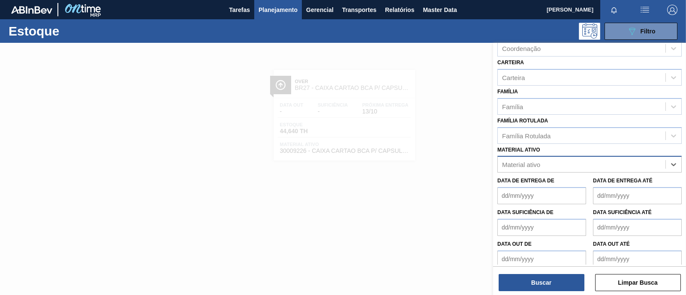
paste ativo "30003582"
type ativo "30003582"
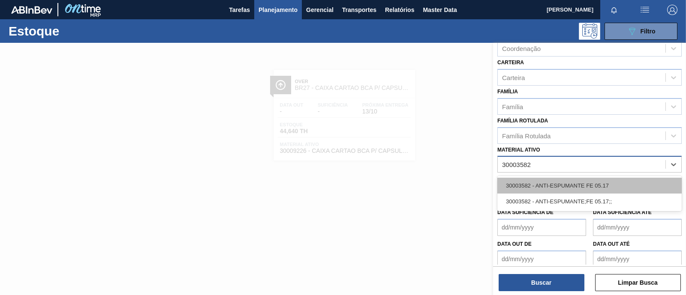
click at [537, 178] on div "30003582 - ANTI-ESPUMANTE FE 05.17" at bounding box center [589, 186] width 184 height 16
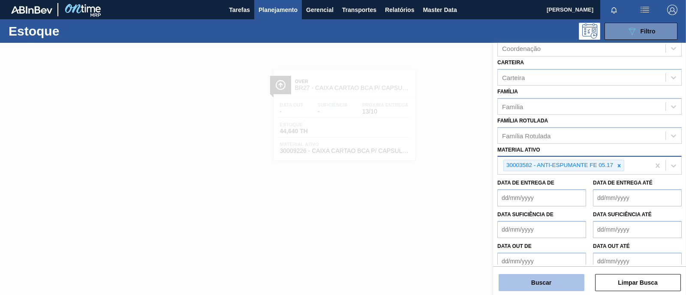
click at [554, 287] on button "Buscar" at bounding box center [542, 282] width 86 height 17
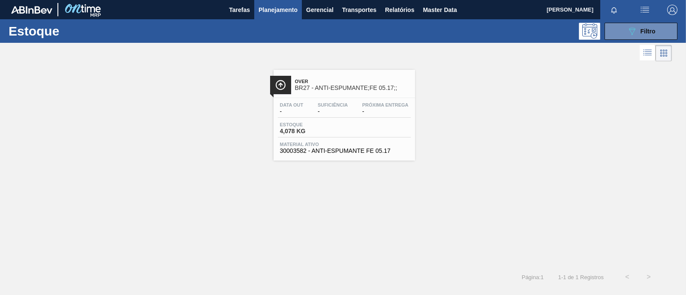
click at [366, 125] on div "Estoque 4,078 KG" at bounding box center [344, 129] width 133 height 15
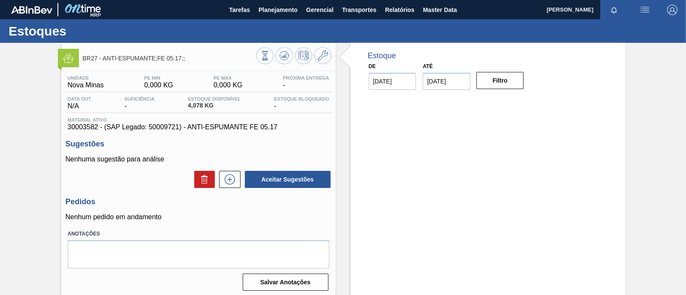
scroll to position [53, 0]
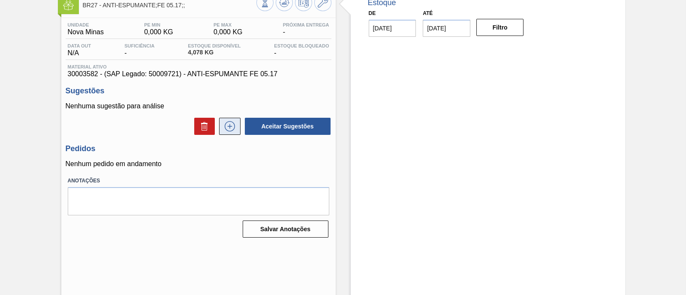
click at [230, 130] on icon at bounding box center [230, 126] width 14 height 10
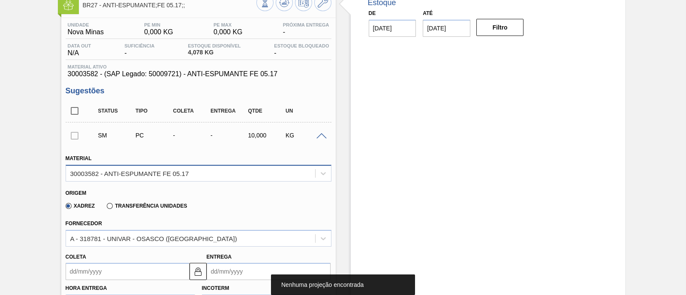
scroll to position [107, 0]
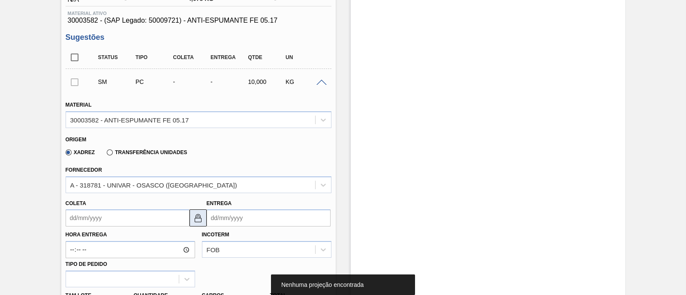
click at [199, 222] on img at bounding box center [198, 218] width 10 height 10
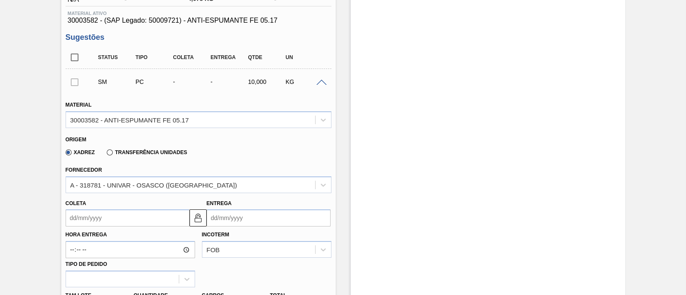
click at [149, 227] on div "Hora Entrega Incoterm FOB Tipo de pedido" at bounding box center [198, 257] width 273 height 61
click at [142, 218] on input "Coleta" at bounding box center [128, 218] width 124 height 17
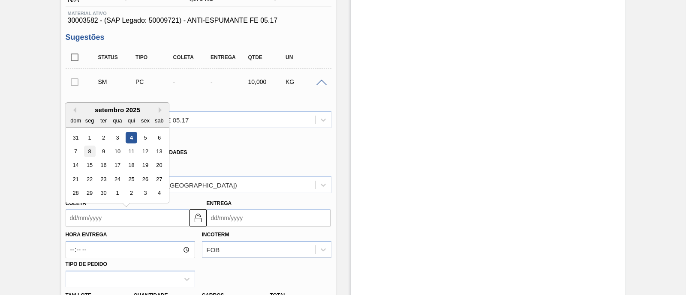
click at [88, 154] on div "8" at bounding box center [90, 152] width 12 height 12
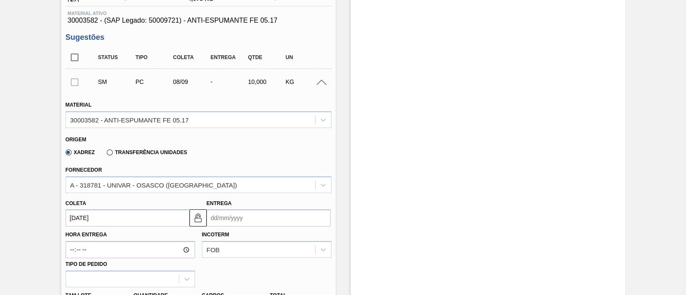
click at [160, 226] on input "[DATE]" at bounding box center [128, 218] width 124 height 17
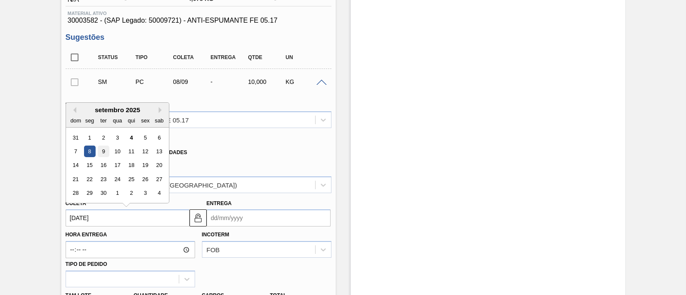
click at [103, 153] on div "9" at bounding box center [103, 152] width 12 height 12
type input "[DATE]"
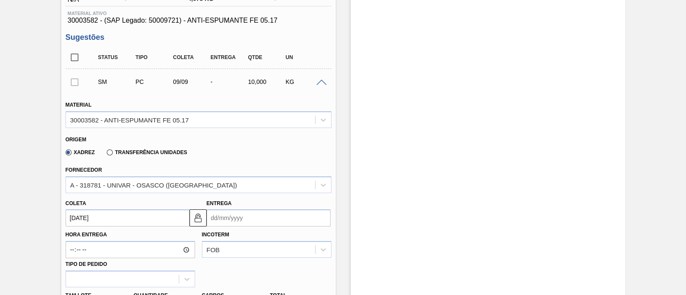
click at [249, 217] on input "Entrega" at bounding box center [269, 218] width 124 height 17
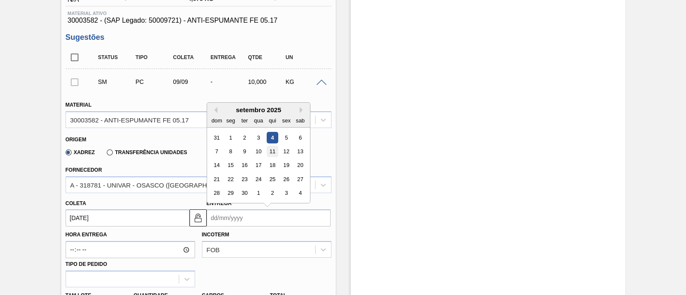
click at [274, 151] on div "11" at bounding box center [272, 152] width 12 height 12
type input "[DATE]"
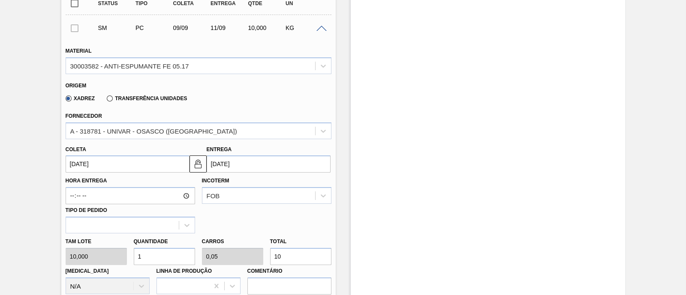
scroll to position [214, 0]
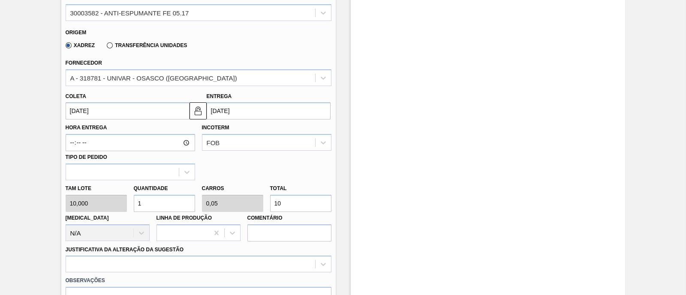
drag, startPoint x: 149, startPoint y: 199, endPoint x: 134, endPoint y: 199, distance: 14.6
click at [134, 199] on input "1" at bounding box center [164, 203] width 61 height 17
type input "4"
type input "0,2"
type input "40"
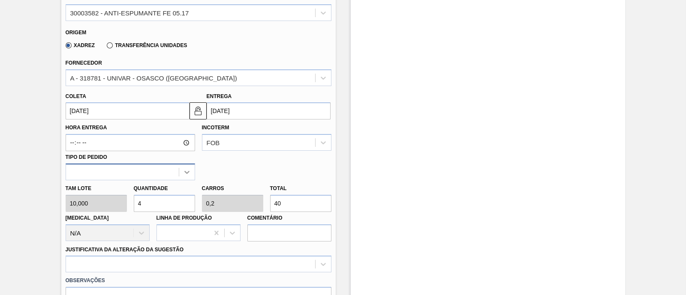
type input "4"
click at [184, 174] on icon at bounding box center [187, 172] width 9 height 9
click at [230, 174] on div "Hora Entrega Incoterm FOB Tipo de pedido Use Up and Down to choose options, pre…" at bounding box center [198, 150] width 273 height 61
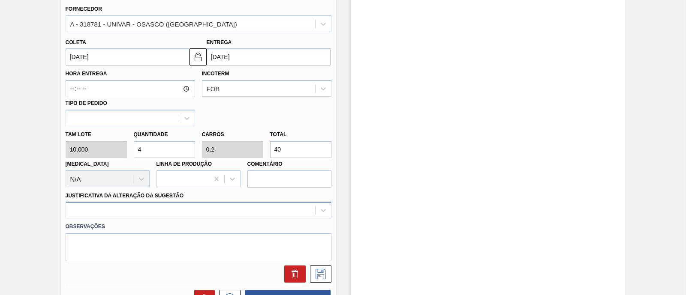
click at [180, 211] on div at bounding box center [199, 210] width 266 height 17
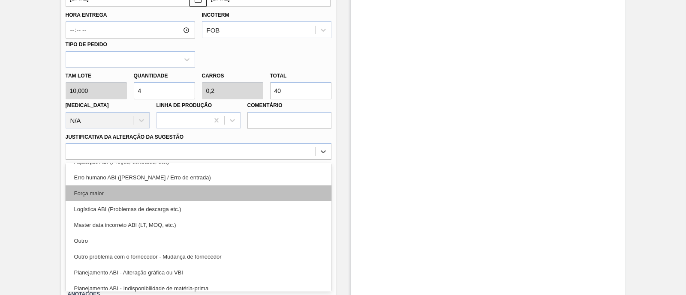
scroll to position [0, 0]
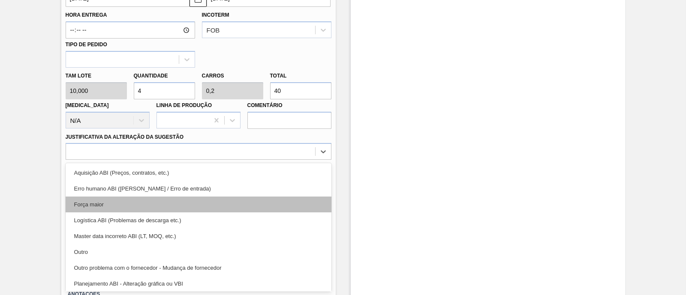
click at [116, 209] on div "Força maior" at bounding box center [199, 205] width 266 height 16
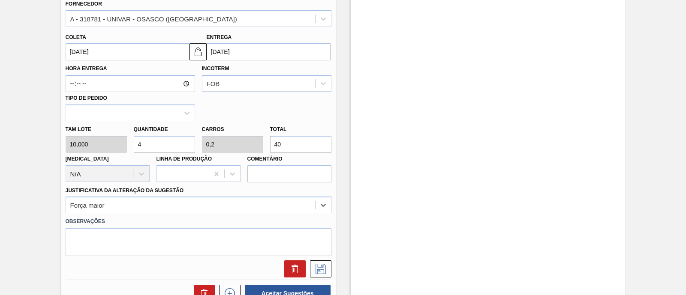
scroll to position [380, 0]
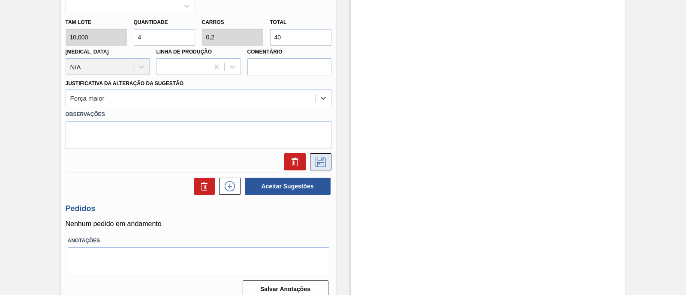
click at [324, 166] on icon at bounding box center [321, 162] width 14 height 10
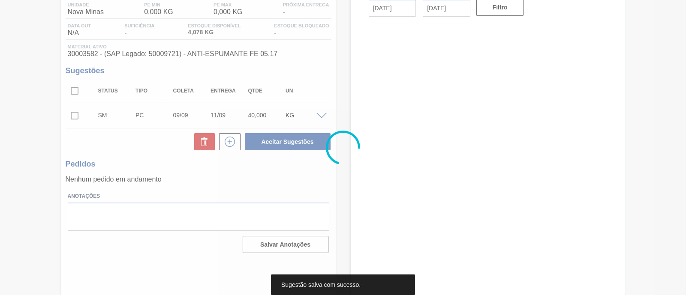
scroll to position [73, 0]
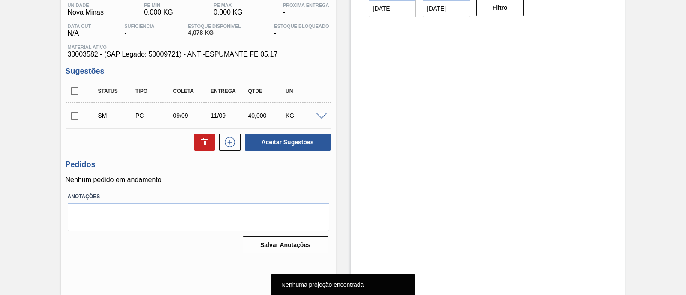
click at [72, 120] on input "checkbox" at bounding box center [75, 116] width 18 height 18
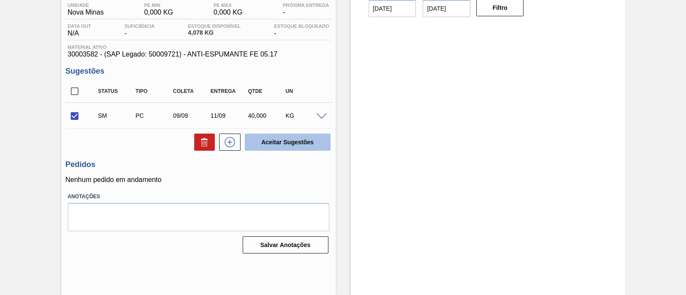
click at [268, 142] on button "Aceitar Sugestões" at bounding box center [288, 142] width 86 height 17
checkbox input "false"
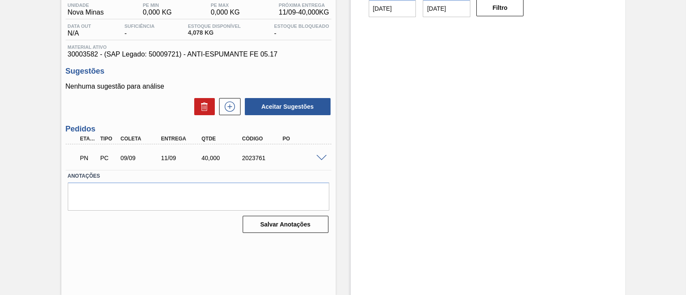
click at [256, 159] on div "2023761" at bounding box center [262, 158] width 45 height 7
copy div "2023761"
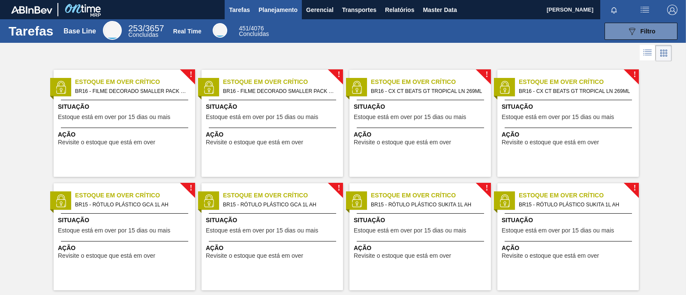
click at [281, 7] on span "Planejamento" at bounding box center [278, 10] width 39 height 10
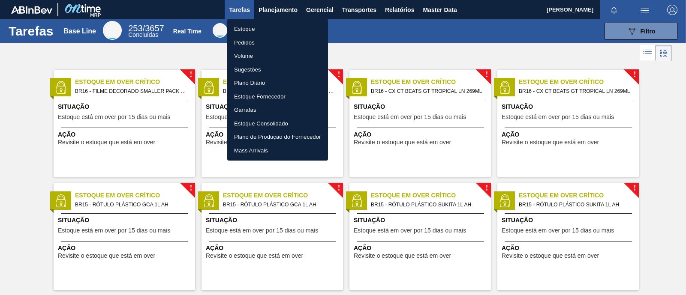
click at [264, 33] on li "Estoque" at bounding box center [277, 29] width 101 height 14
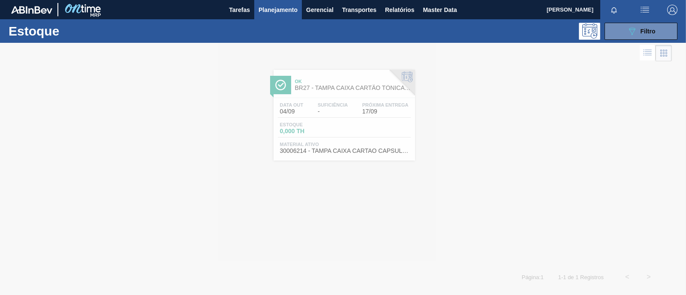
click at [310, 143] on div at bounding box center [343, 169] width 686 height 253
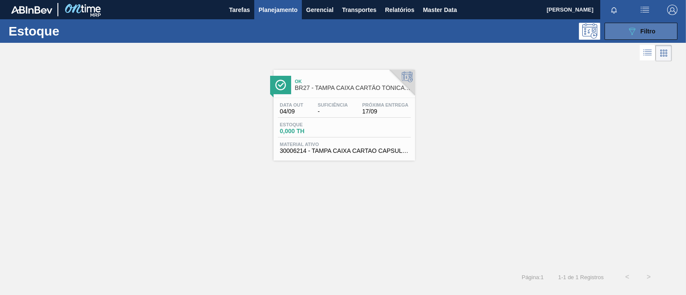
click at [638, 26] on div "089F7B8B-B2A5-4AFE-B5C0-19BA573D28AC Filtro" at bounding box center [641, 31] width 29 height 10
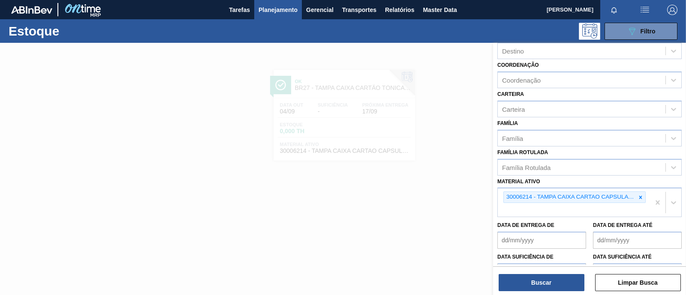
scroll to position [107, 0]
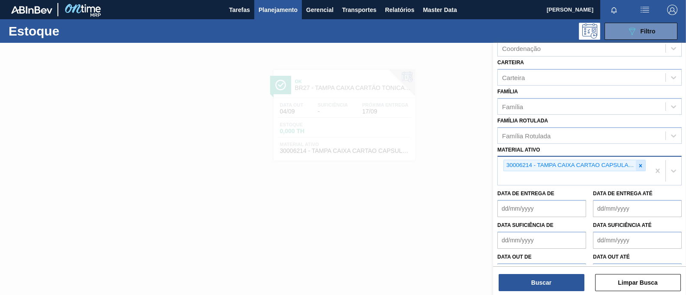
click at [640, 164] on icon at bounding box center [641, 166] width 6 height 6
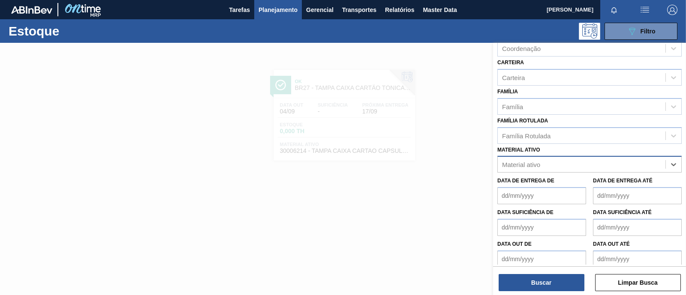
click at [538, 161] on div "Material ativo" at bounding box center [521, 164] width 38 height 7
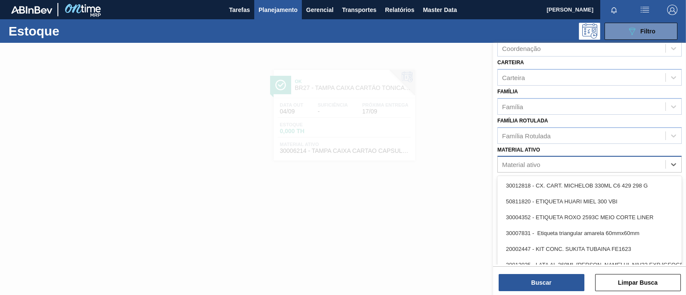
paste ativo "30008433"
type ativo "30008433"
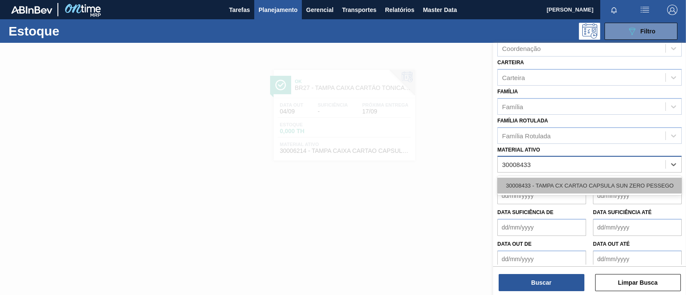
click at [545, 184] on div "30008433 - TAMPA CX CARTAO CAPSULA SUN ZERO PESSEGO" at bounding box center [589, 186] width 184 height 16
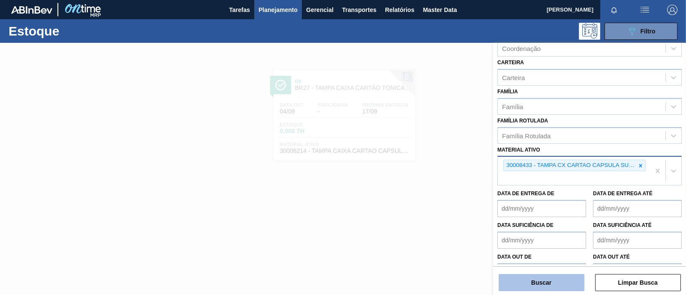
click at [544, 286] on button "Buscar" at bounding box center [542, 282] width 86 height 17
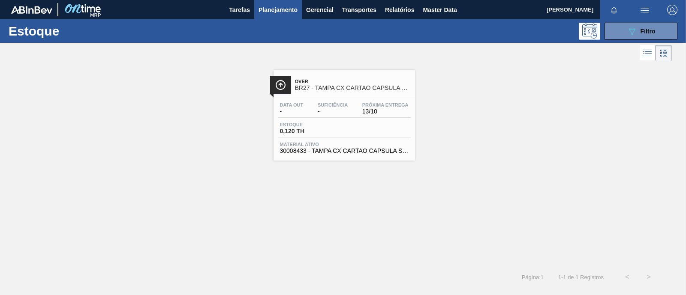
click at [330, 124] on span "Estoque" at bounding box center [310, 124] width 60 height 5
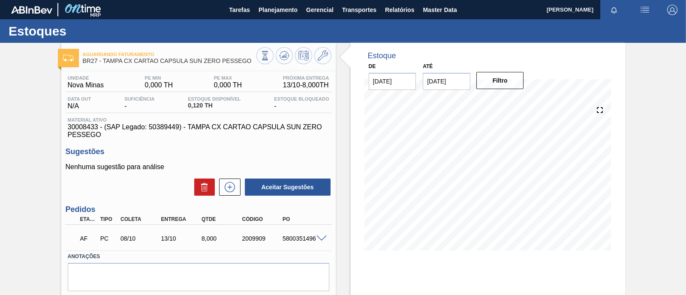
click at [324, 239] on span at bounding box center [321, 239] width 10 height 6
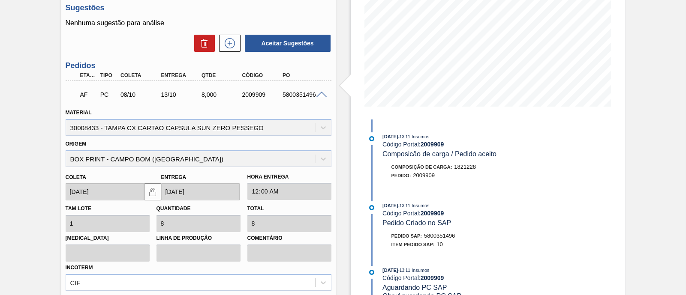
scroll to position [161, 0]
